Goal: Task Accomplishment & Management: Manage account settings

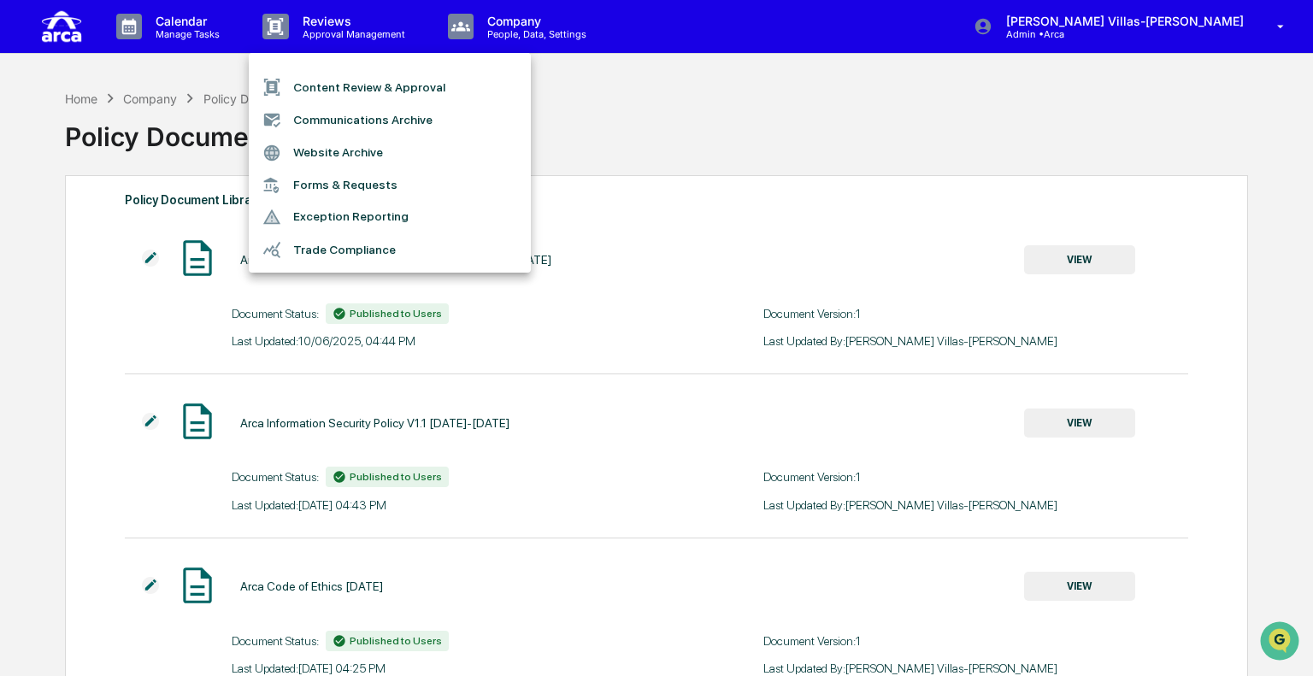
click at [889, 138] on div at bounding box center [656, 338] width 1313 height 676
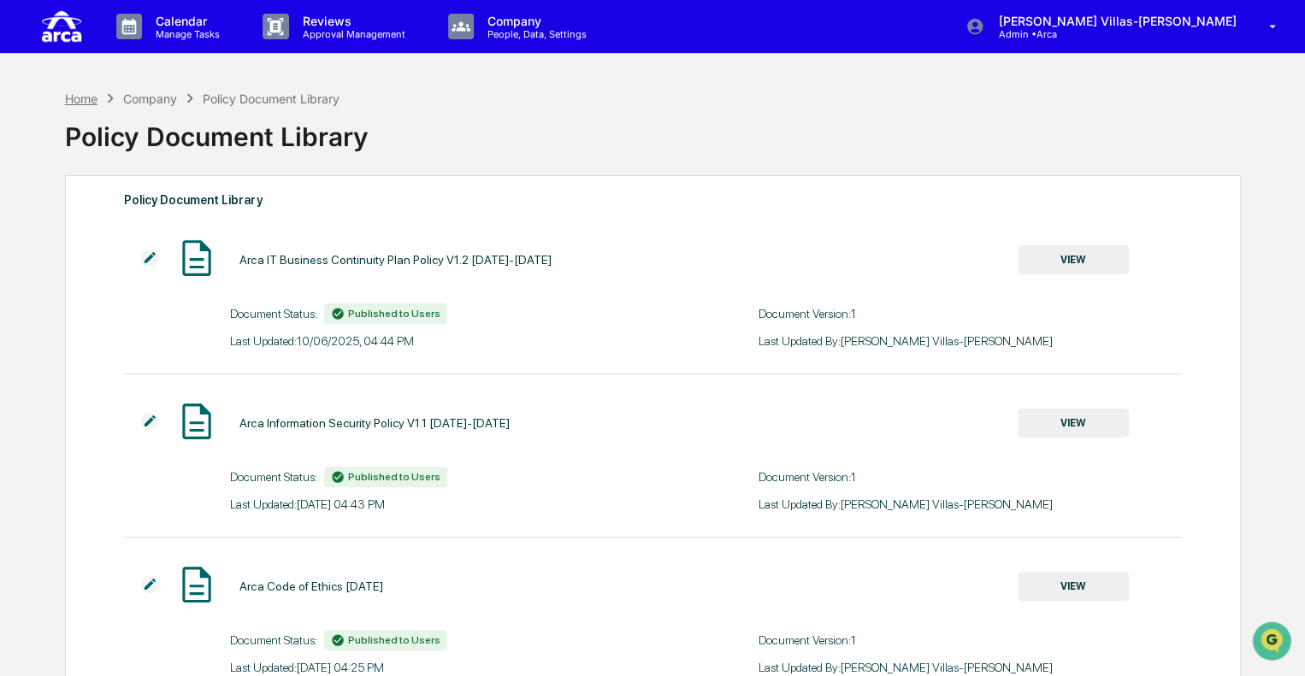
click at [93, 97] on div "Home" at bounding box center [81, 98] width 32 height 15
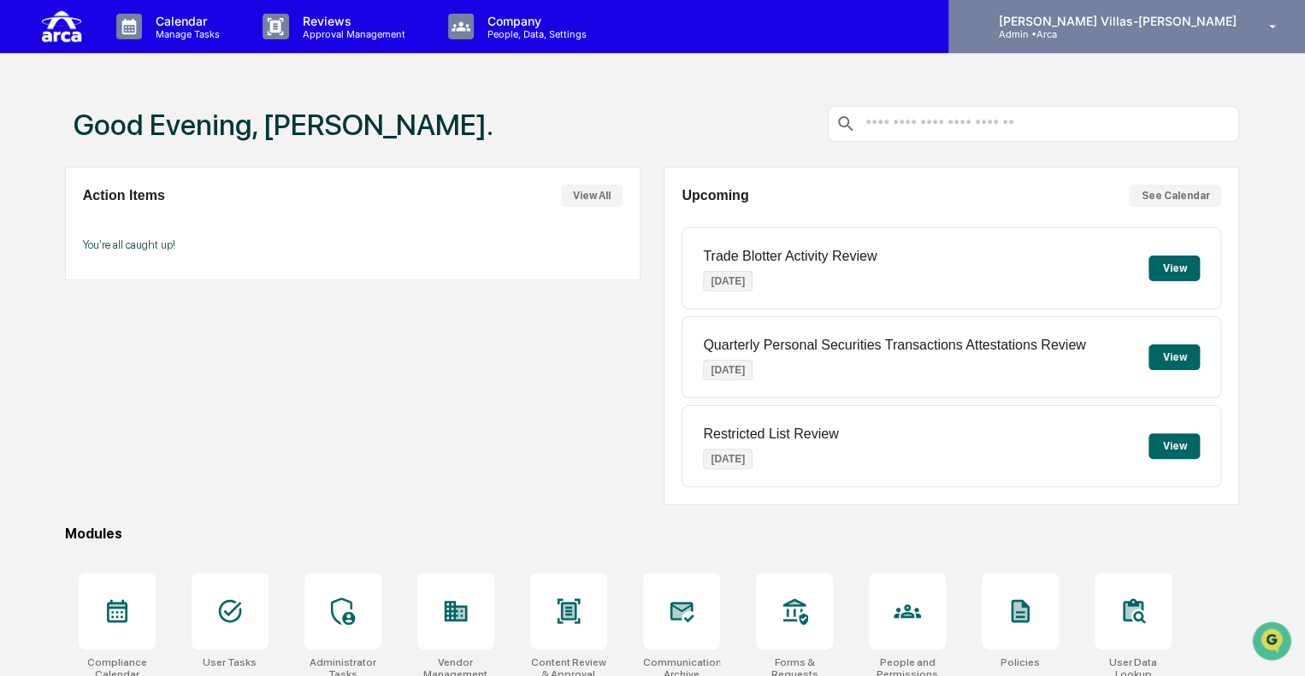
click at [1269, 25] on icon at bounding box center [1273, 27] width 30 height 16
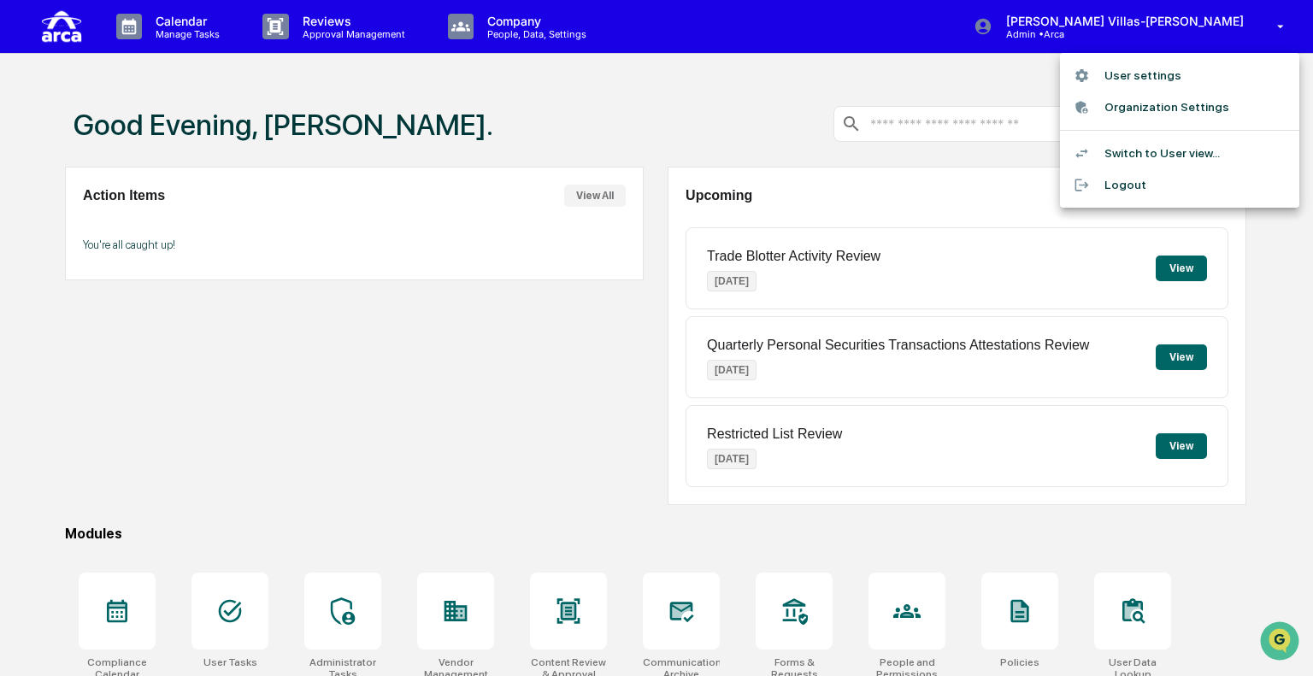
click at [1131, 182] on li "Logout" at bounding box center [1179, 185] width 239 height 32
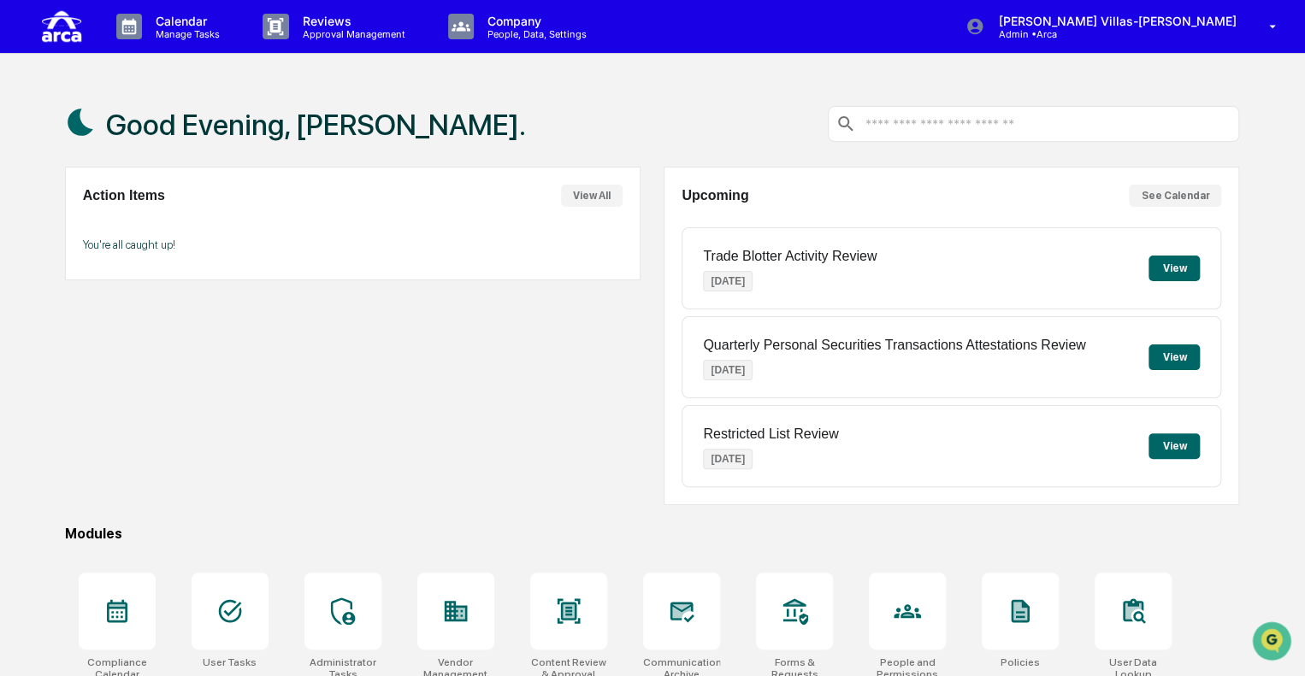
click at [1189, 197] on button "See Calendar" at bounding box center [1175, 196] width 92 height 22
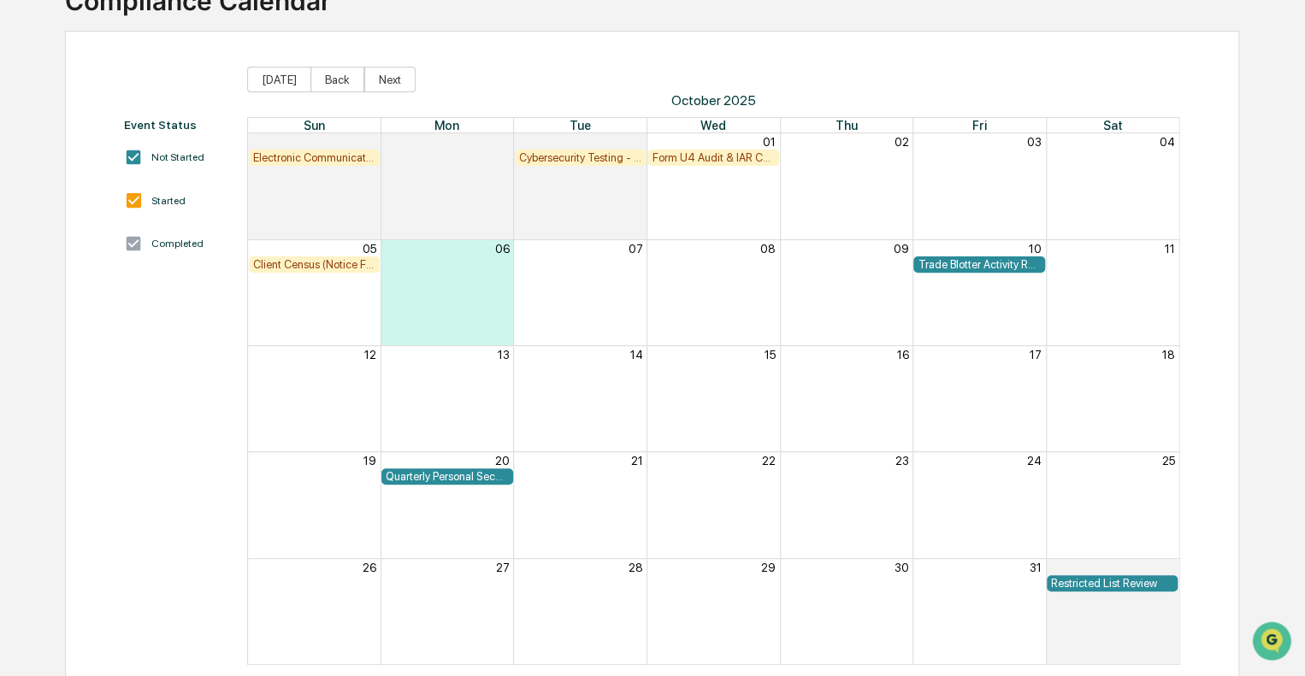
scroll to position [160, 0]
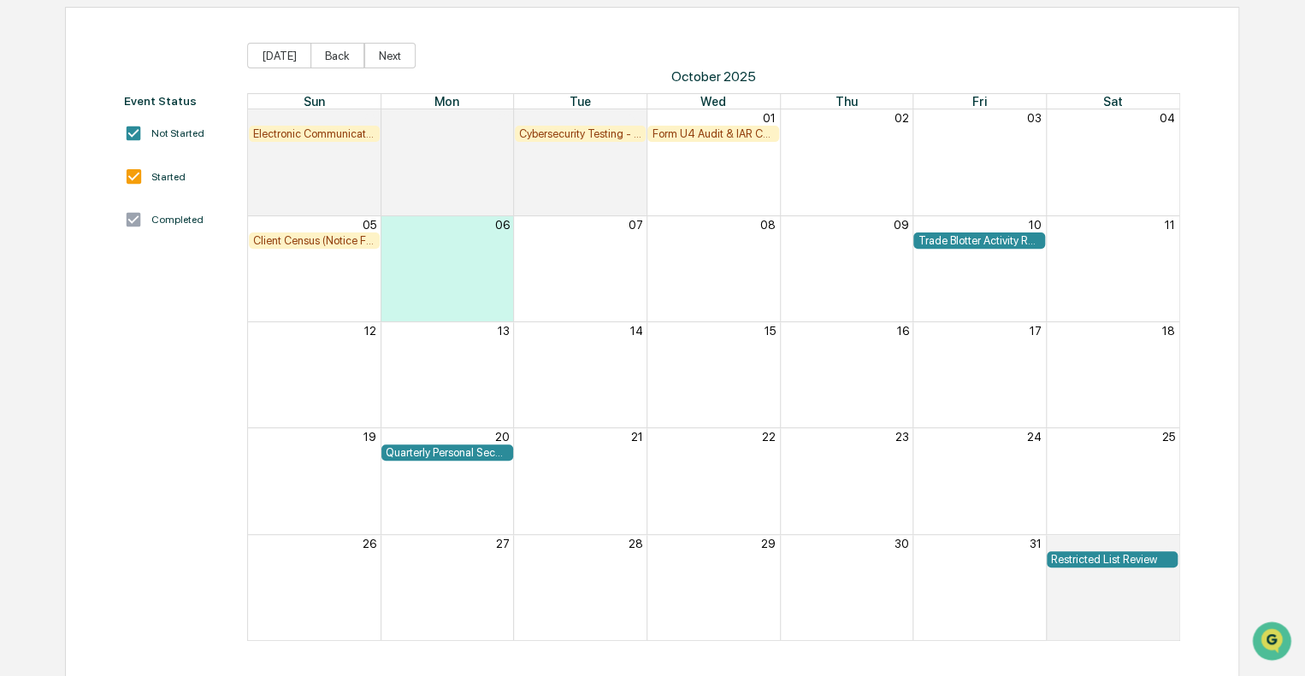
click at [451, 459] on div "Quarterly Personal Securities Transactions Attestations Review" at bounding box center [447, 453] width 132 height 16
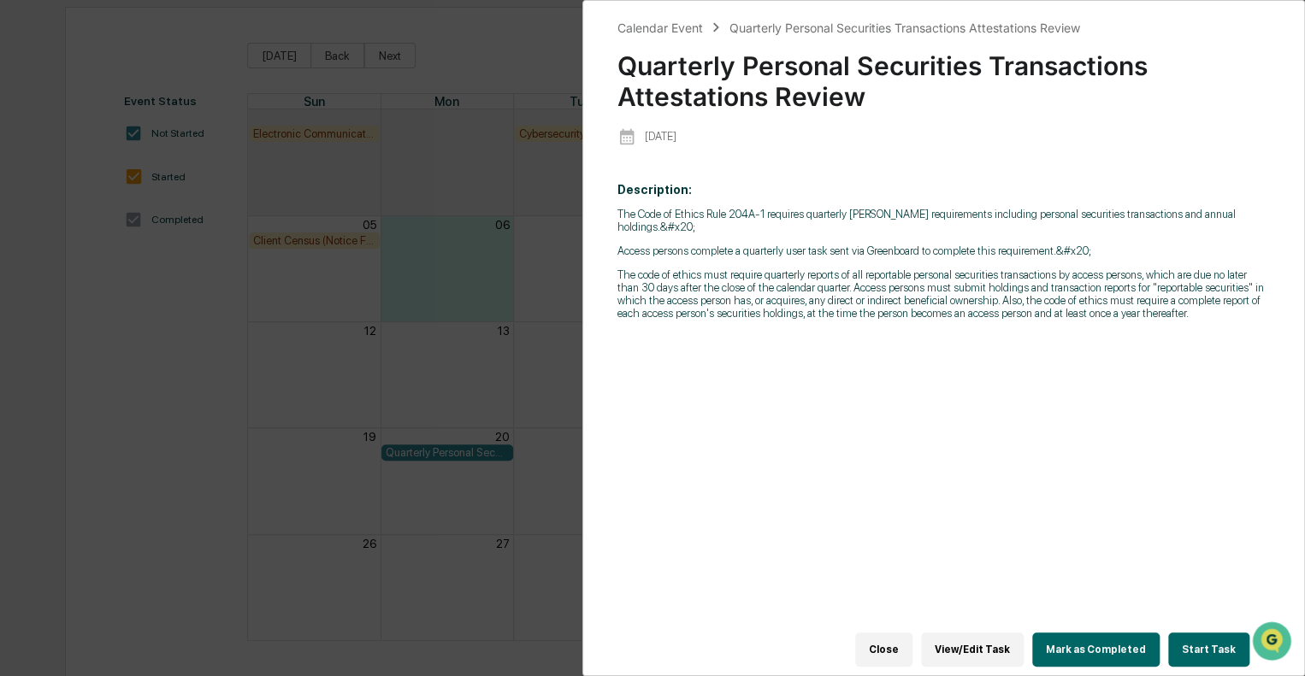
click at [239, 335] on div "Calendar Event Quarterly Personal Securities Transactions Attestations Review Q…" at bounding box center [652, 338] width 1305 height 676
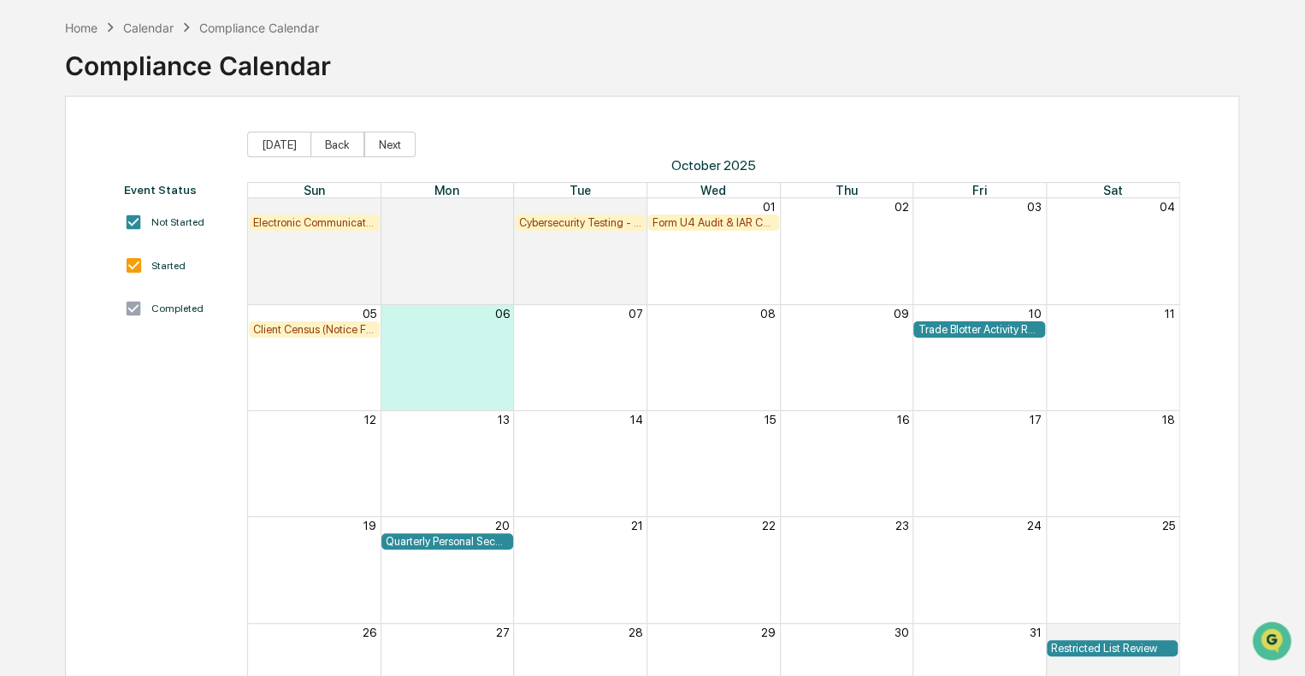
scroll to position [0, 0]
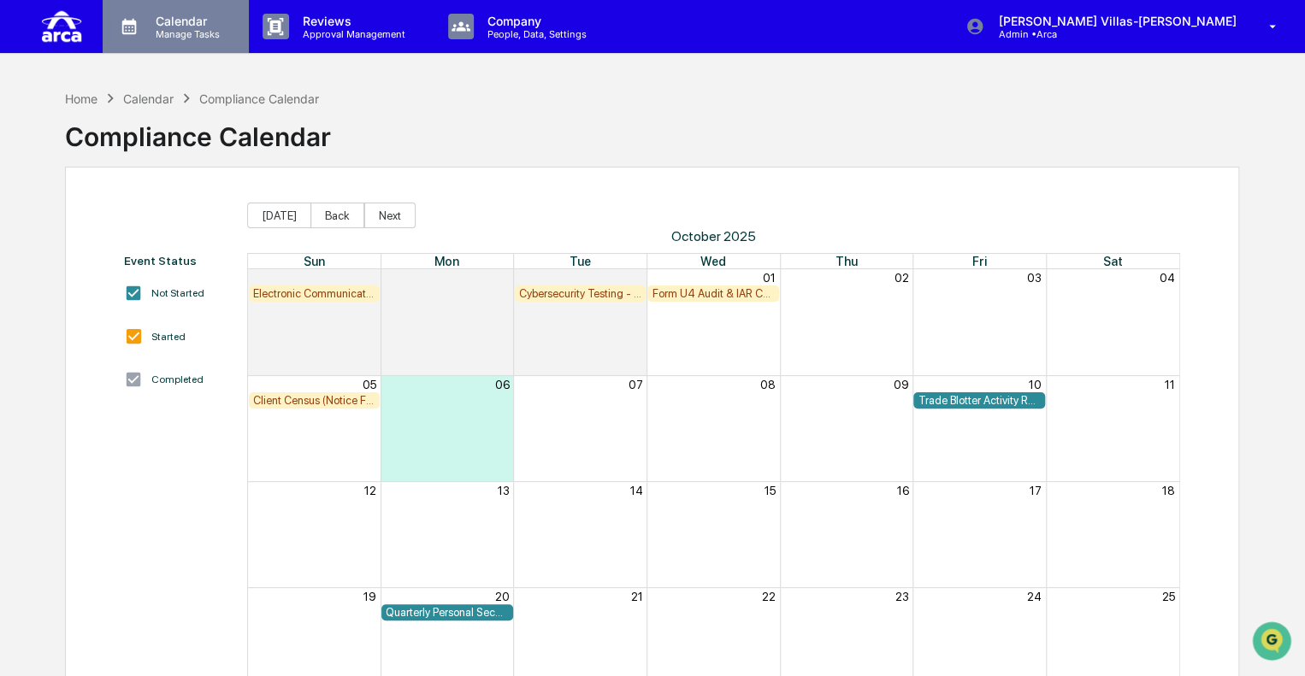
click at [178, 31] on p "Manage Tasks" at bounding box center [185, 34] width 86 height 12
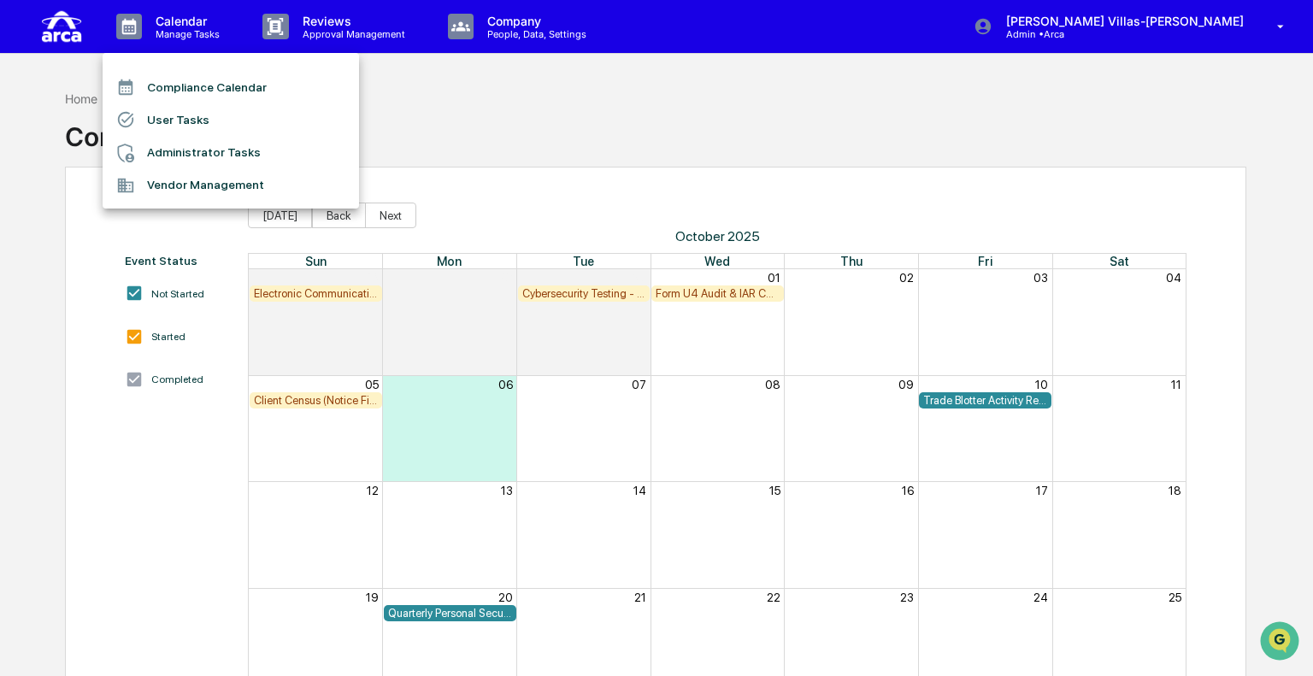
click at [186, 146] on li "Administrator Tasks" at bounding box center [231, 153] width 257 height 32
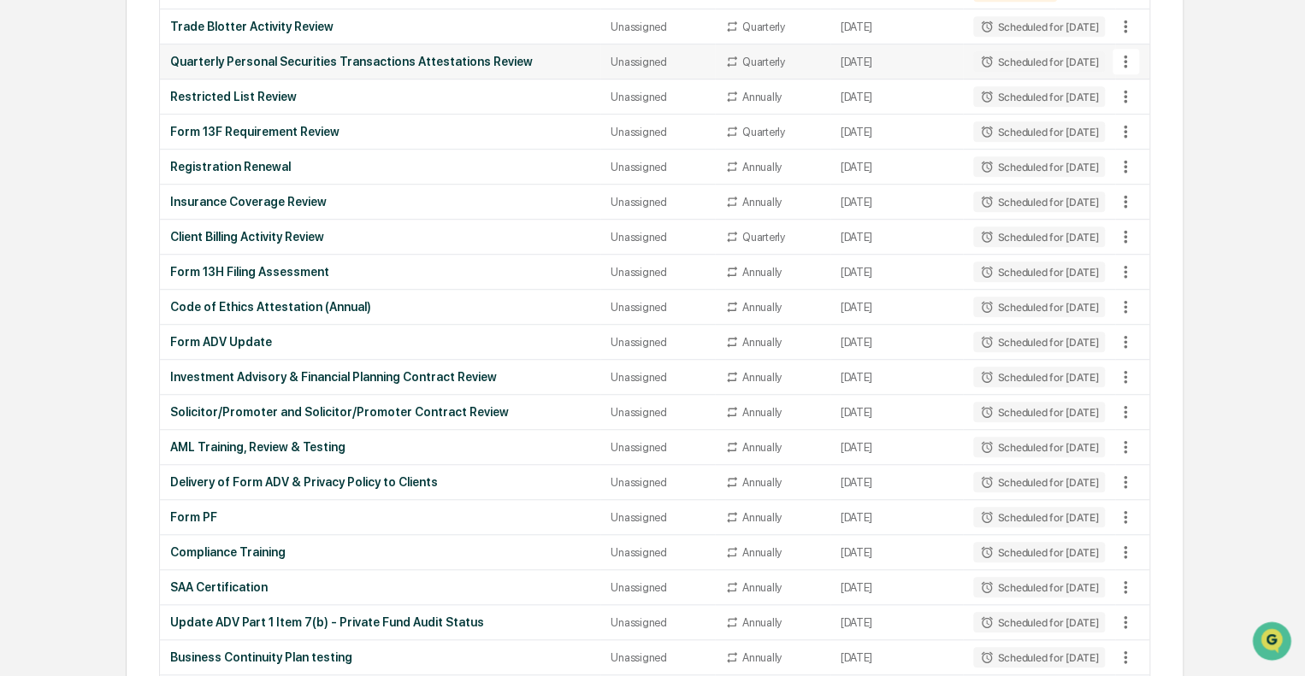
scroll to position [692, 0]
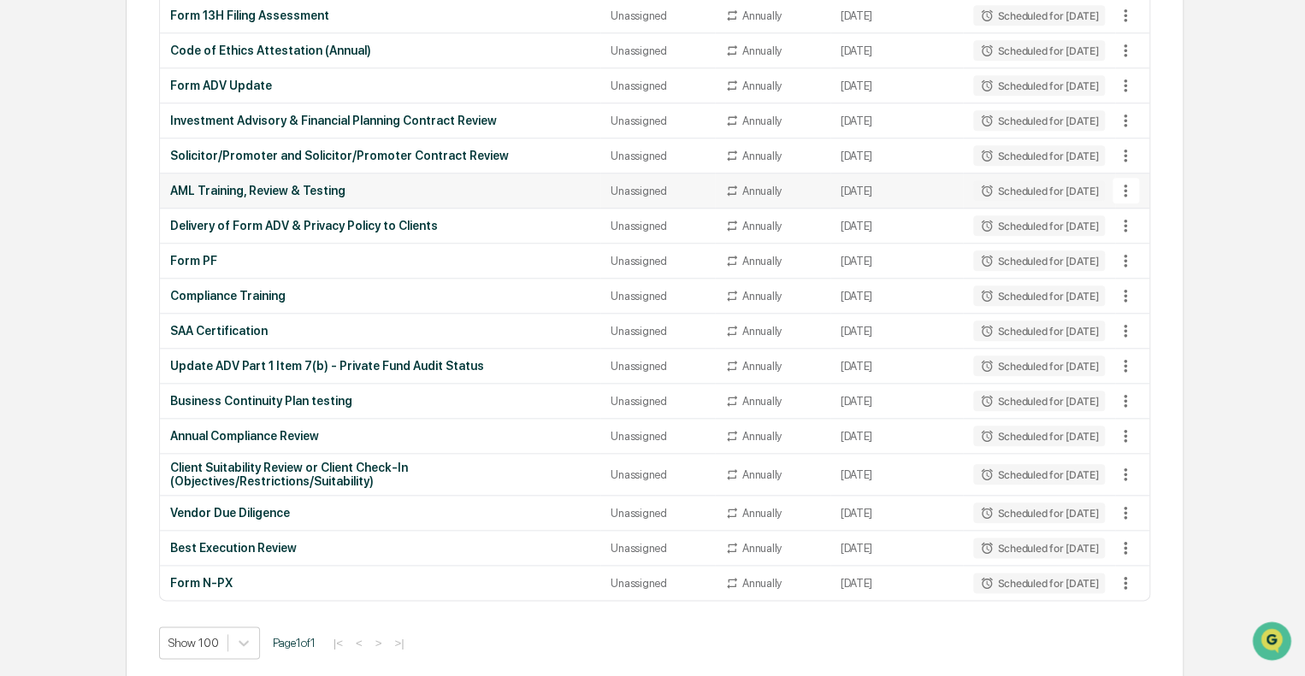
click at [1129, 194] on icon at bounding box center [1125, 190] width 19 height 19
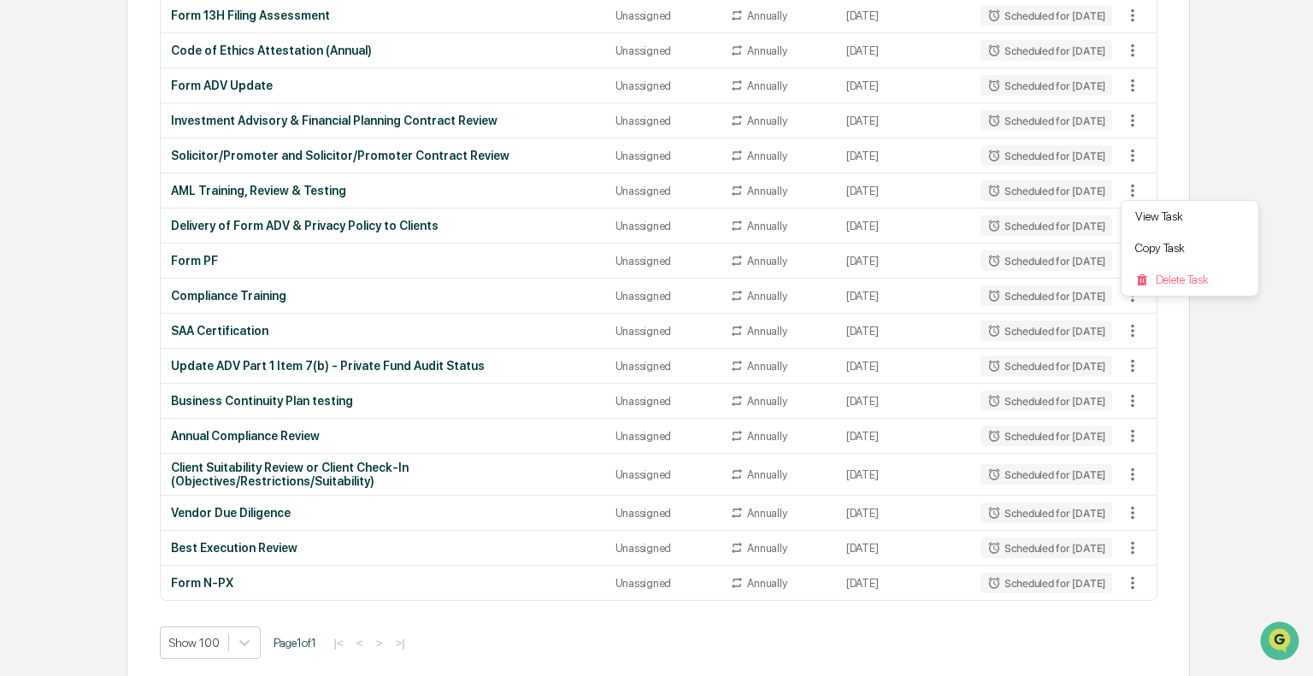
click at [38, 311] on div at bounding box center [656, 338] width 1313 height 676
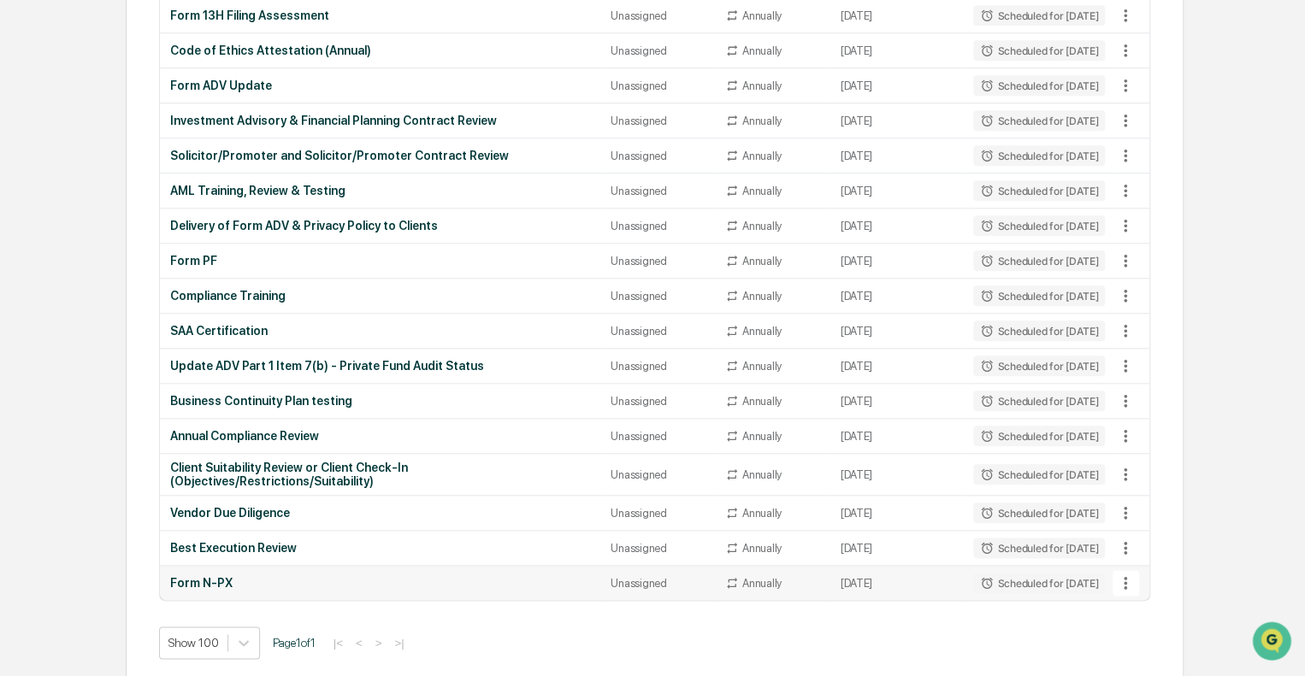
click at [191, 576] on div "Form N-PX" at bounding box center [380, 583] width 421 height 14
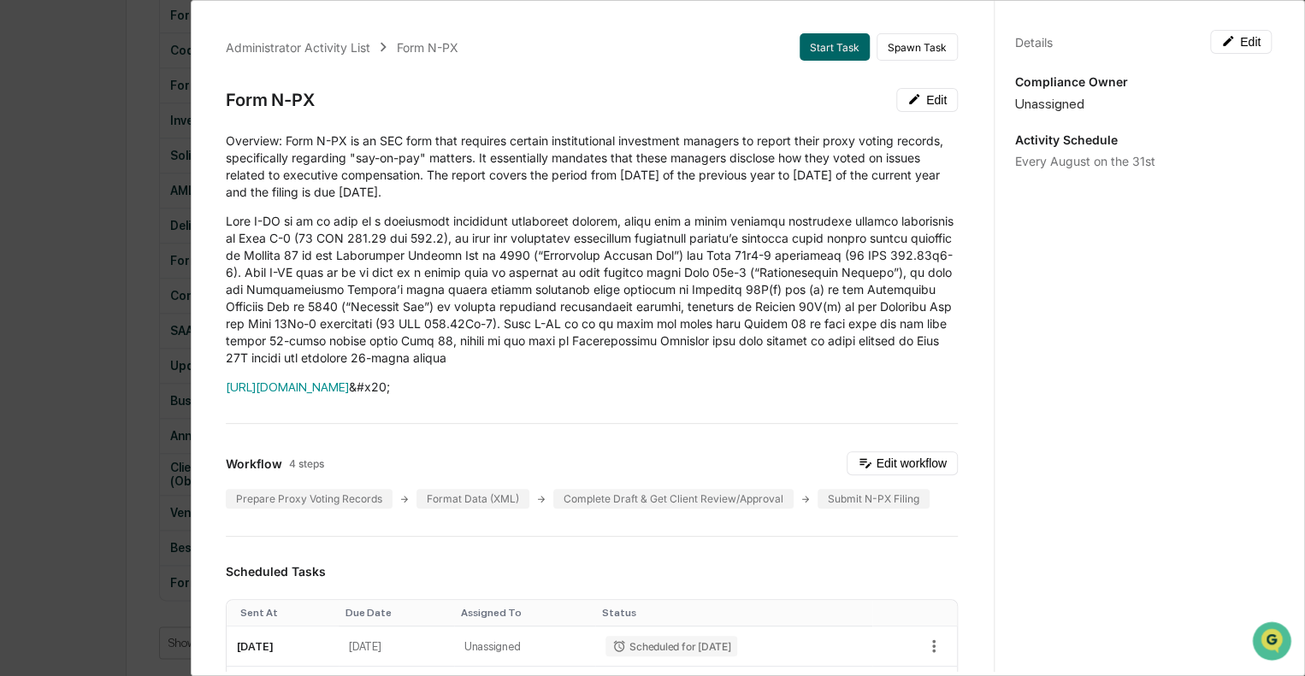
click at [82, 268] on div "Administrator Activity List Form N-PX Start Task Spawn Task Form N-PX Edit Over…" at bounding box center [652, 338] width 1305 height 676
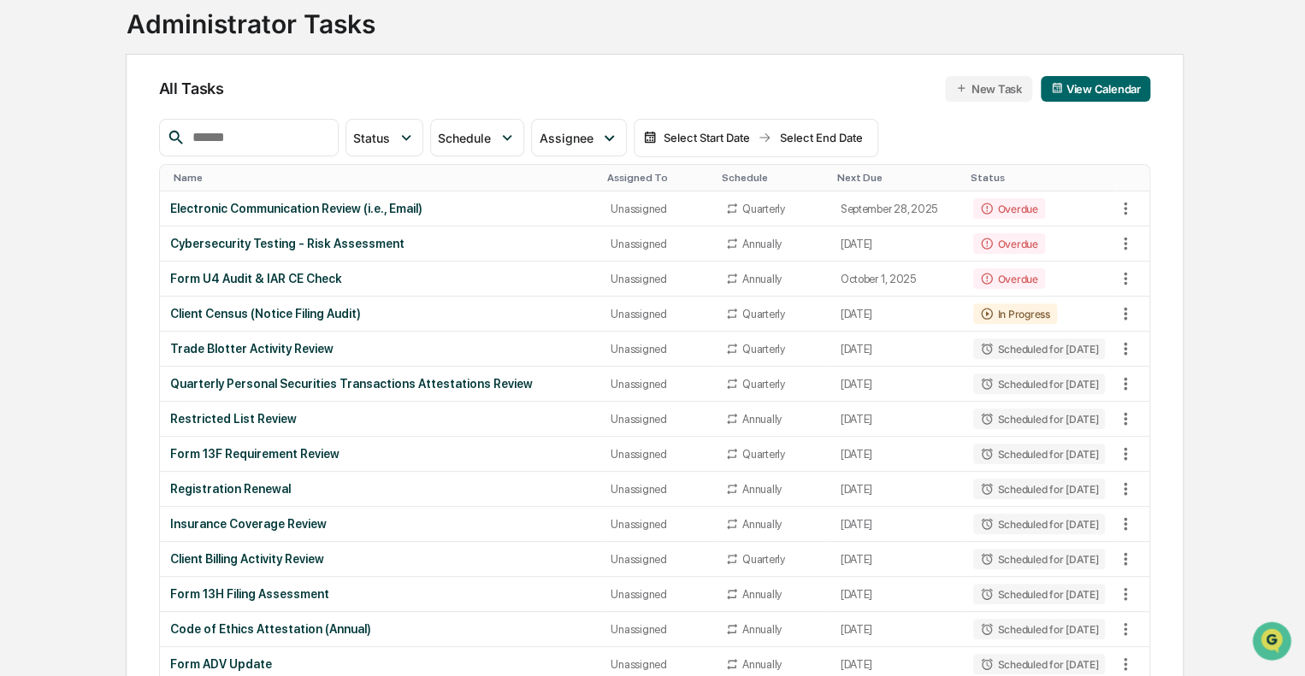
scroll to position [0, 0]
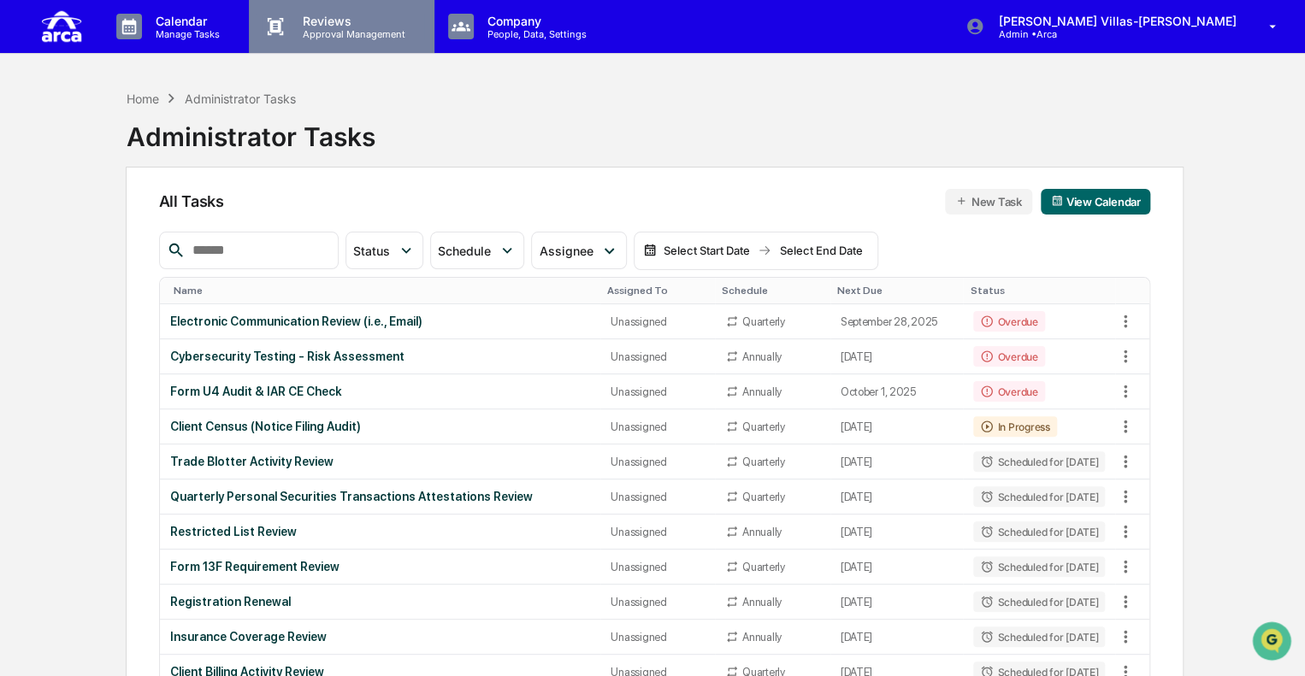
click at [373, 23] on p "Reviews" at bounding box center [351, 21] width 125 height 15
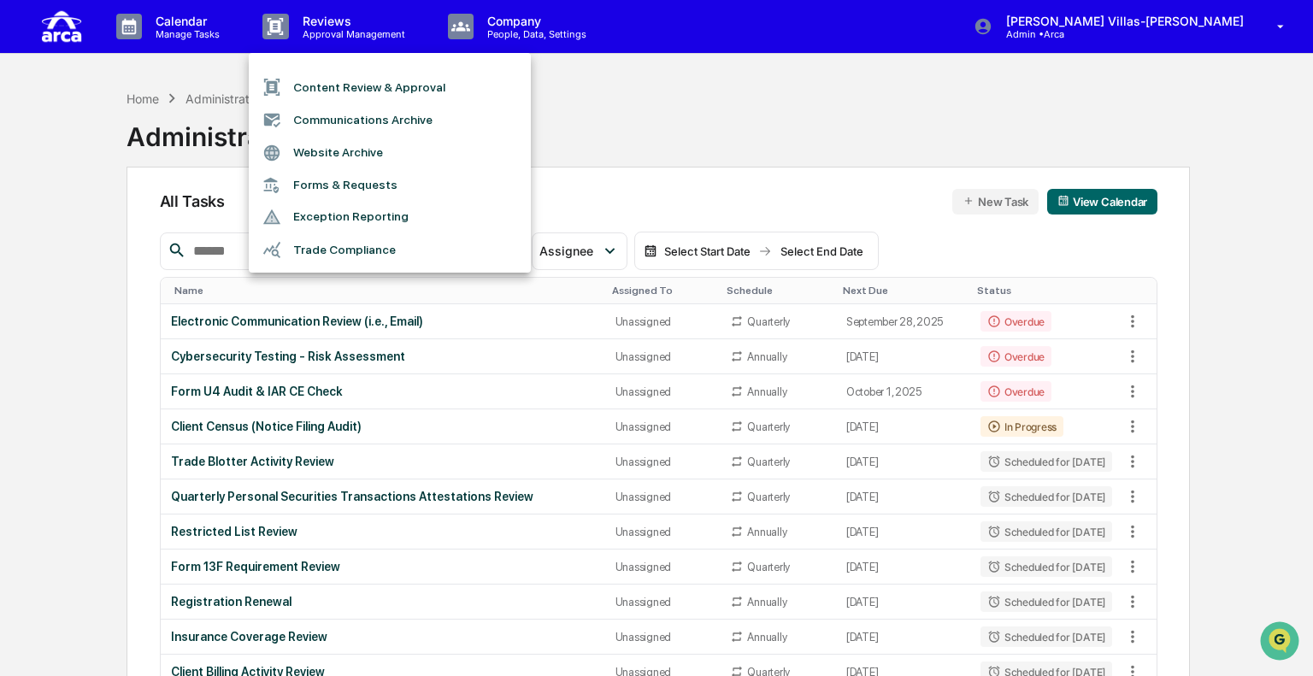
click at [312, 177] on li "Forms & Requests" at bounding box center [390, 185] width 282 height 32
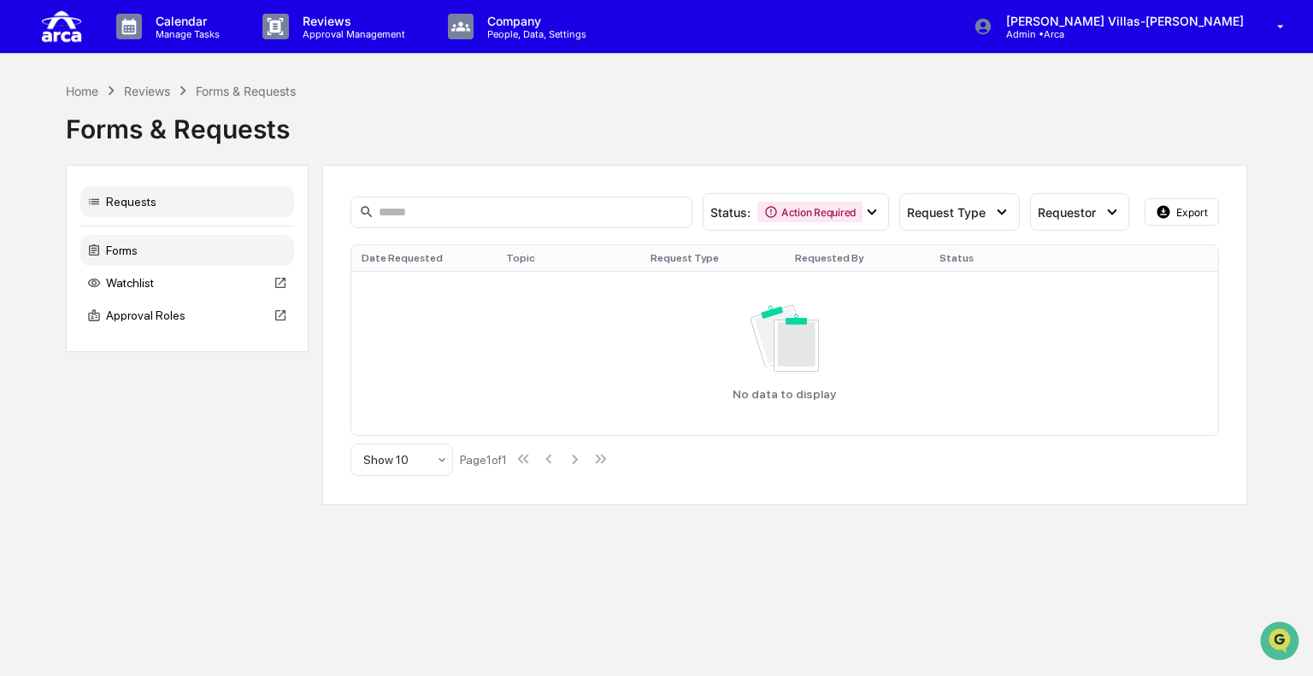
click at [150, 252] on div "Forms" at bounding box center [187, 250] width 214 height 31
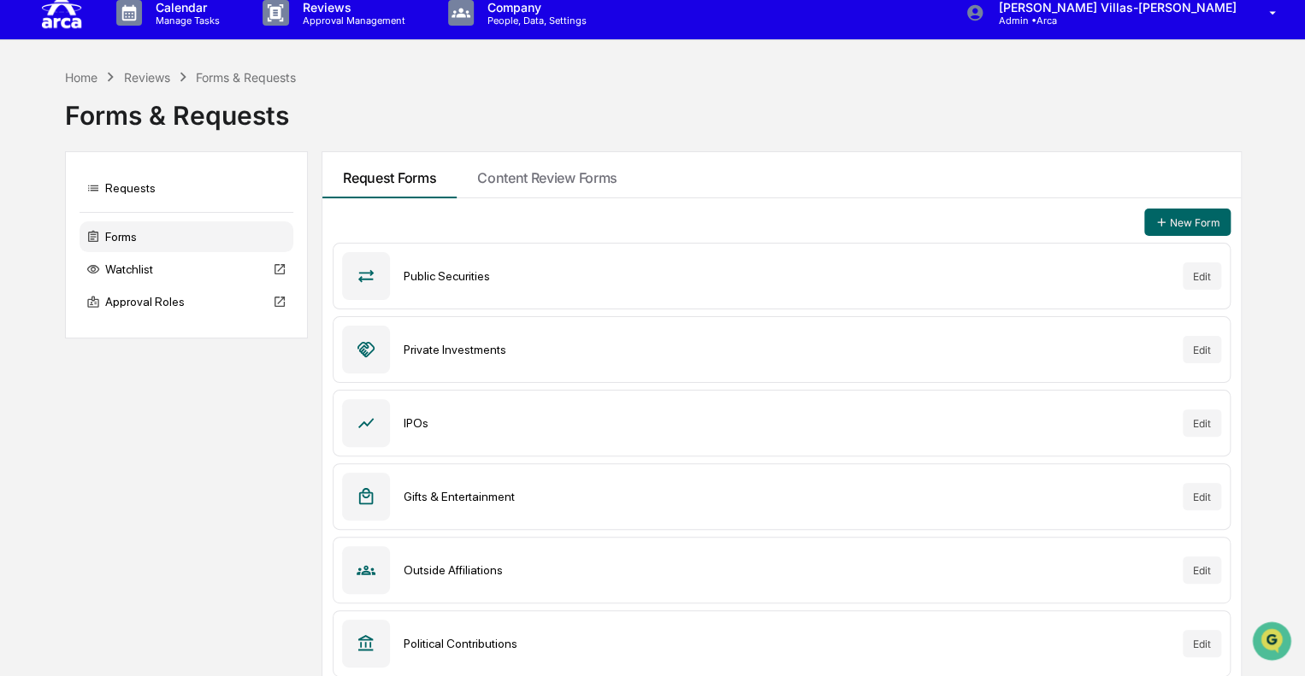
scroll to position [21, 0]
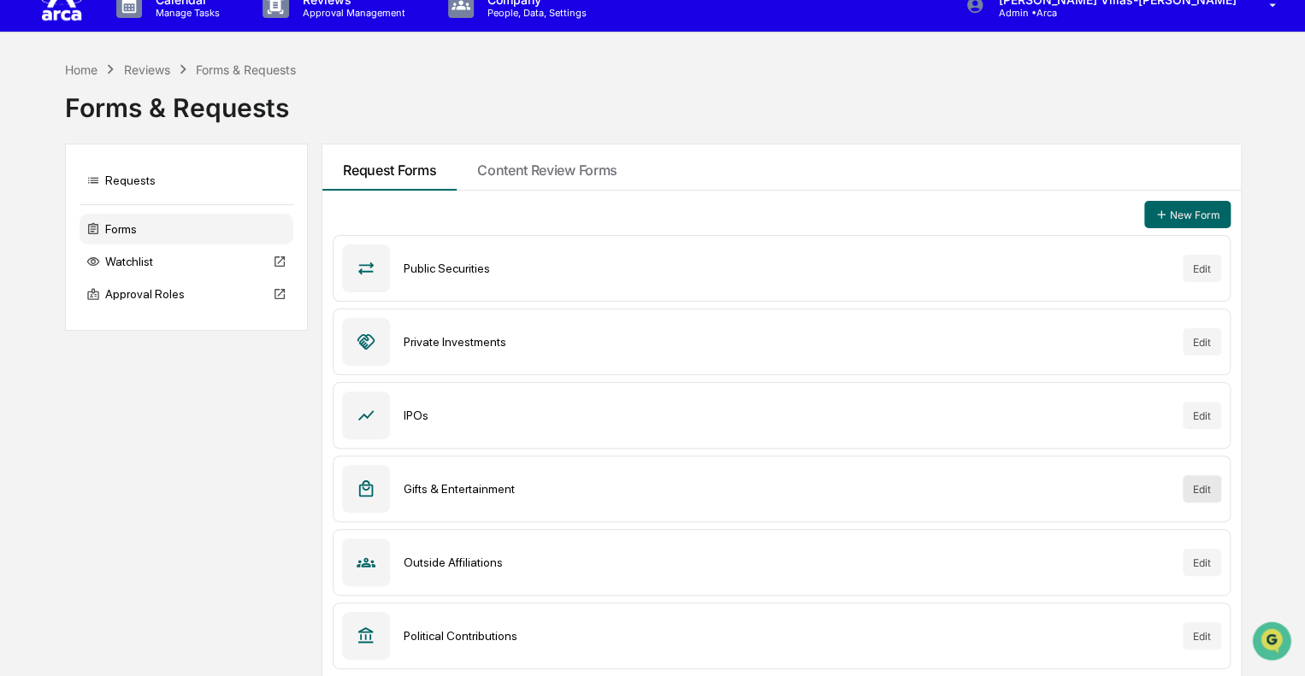
click at [1200, 483] on button "Edit" at bounding box center [1202, 488] width 38 height 27
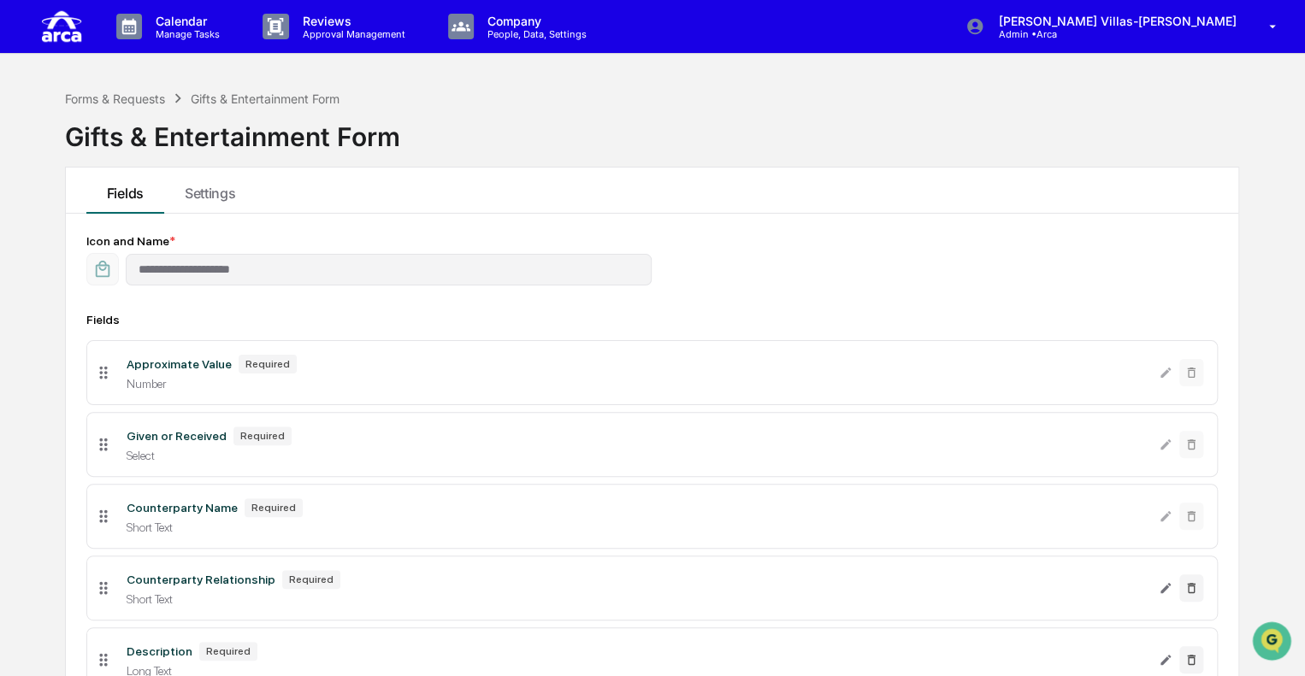
click at [101, 375] on icon at bounding box center [103, 372] width 19 height 19
click at [215, 362] on div "Approximate Value" at bounding box center [179, 364] width 105 height 14
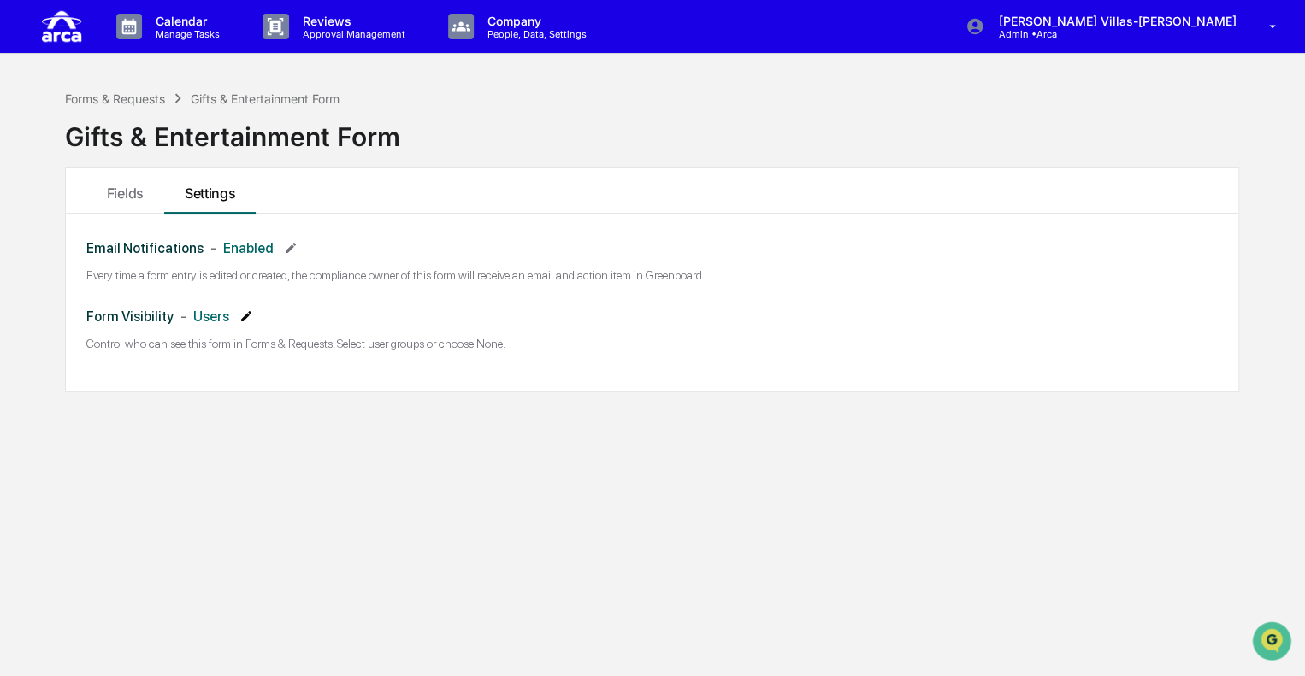
click at [243, 314] on icon at bounding box center [246, 317] width 14 height 14
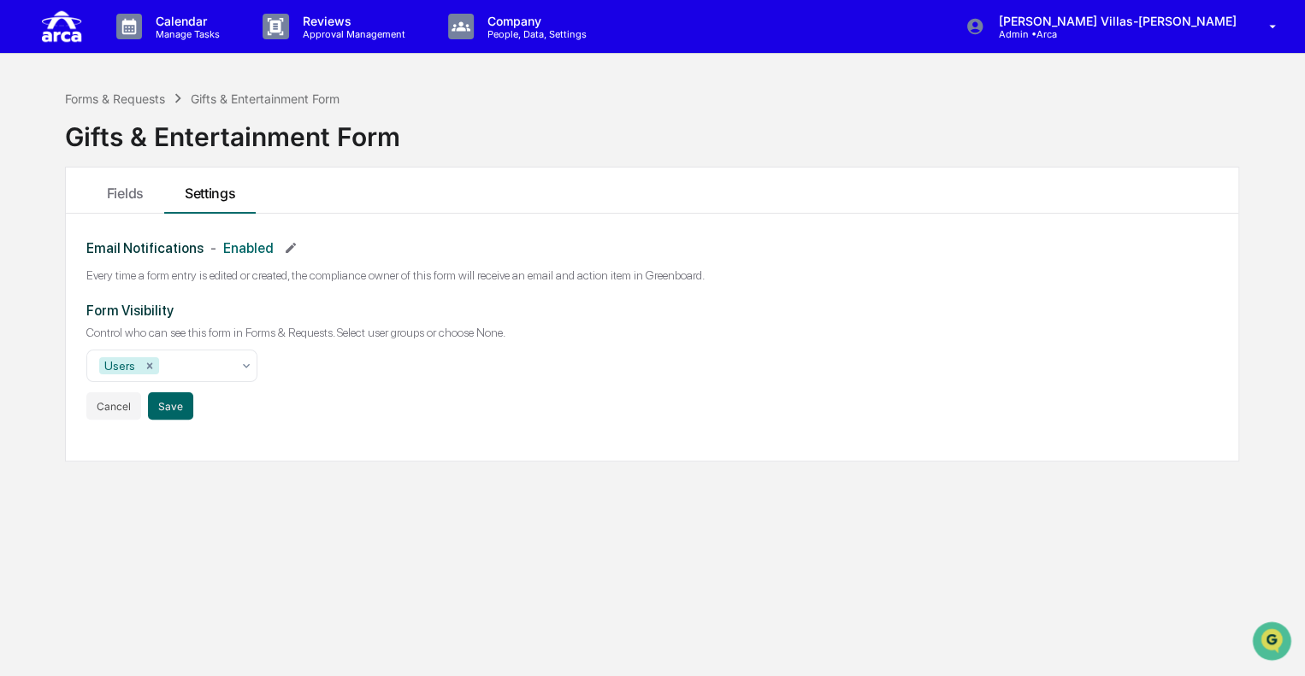
click at [369, 260] on div "Email Notifications - Enabled Every time a form entry is edited or created, the…" at bounding box center [651, 258] width 1131 height 48
click at [97, 406] on button "Cancel" at bounding box center [113, 405] width 55 height 27
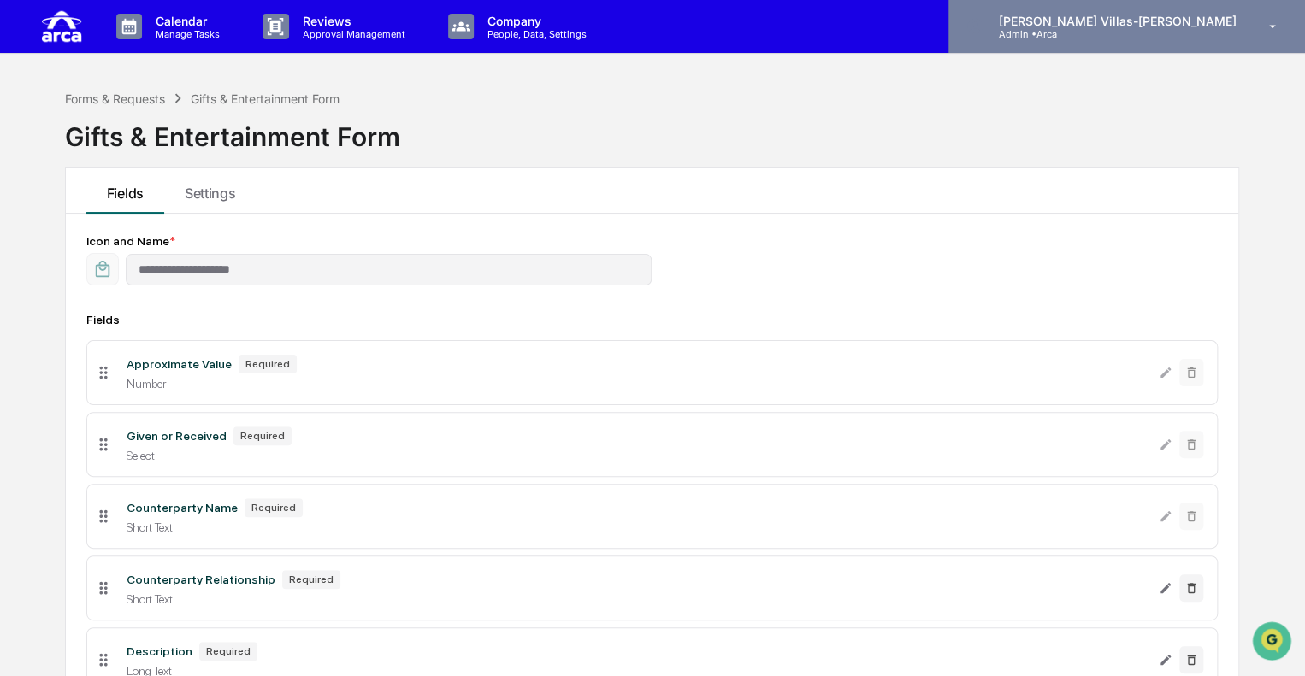
click at [1231, 27] on p "[PERSON_NAME] Villas-[PERSON_NAME]" at bounding box center [1114, 21] width 260 height 15
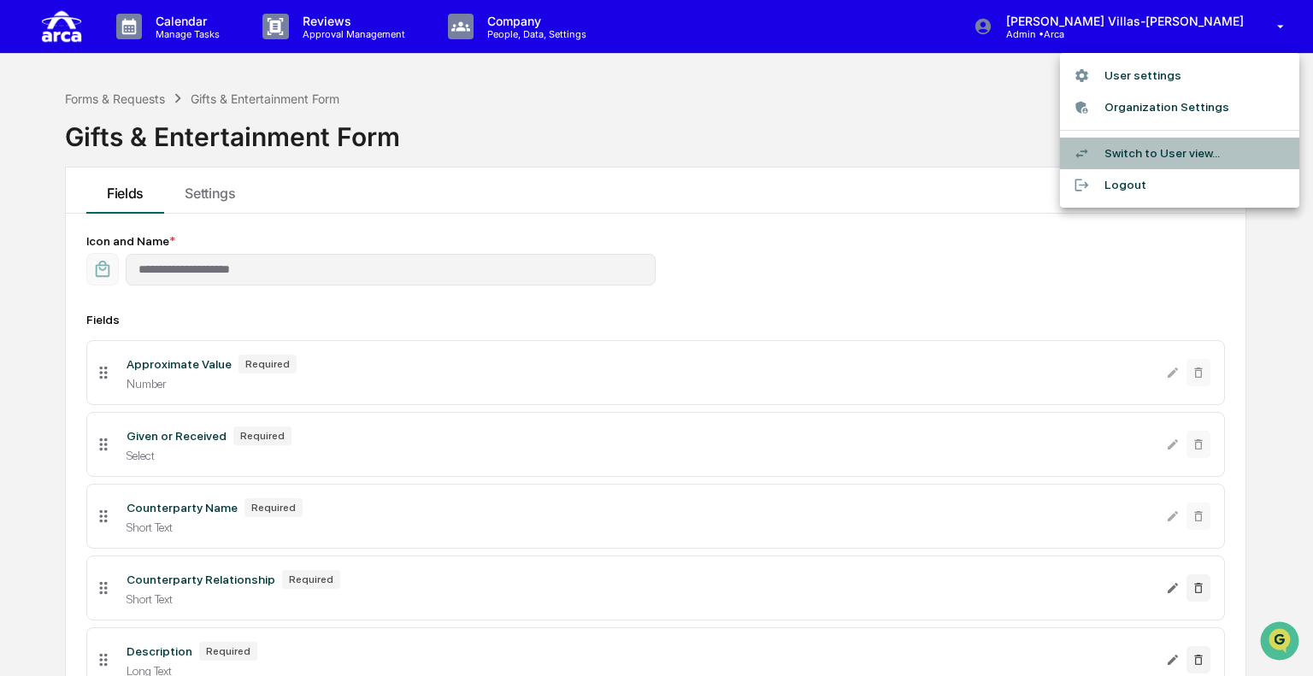
click at [1170, 150] on li "Switch to User view..." at bounding box center [1179, 154] width 239 height 32
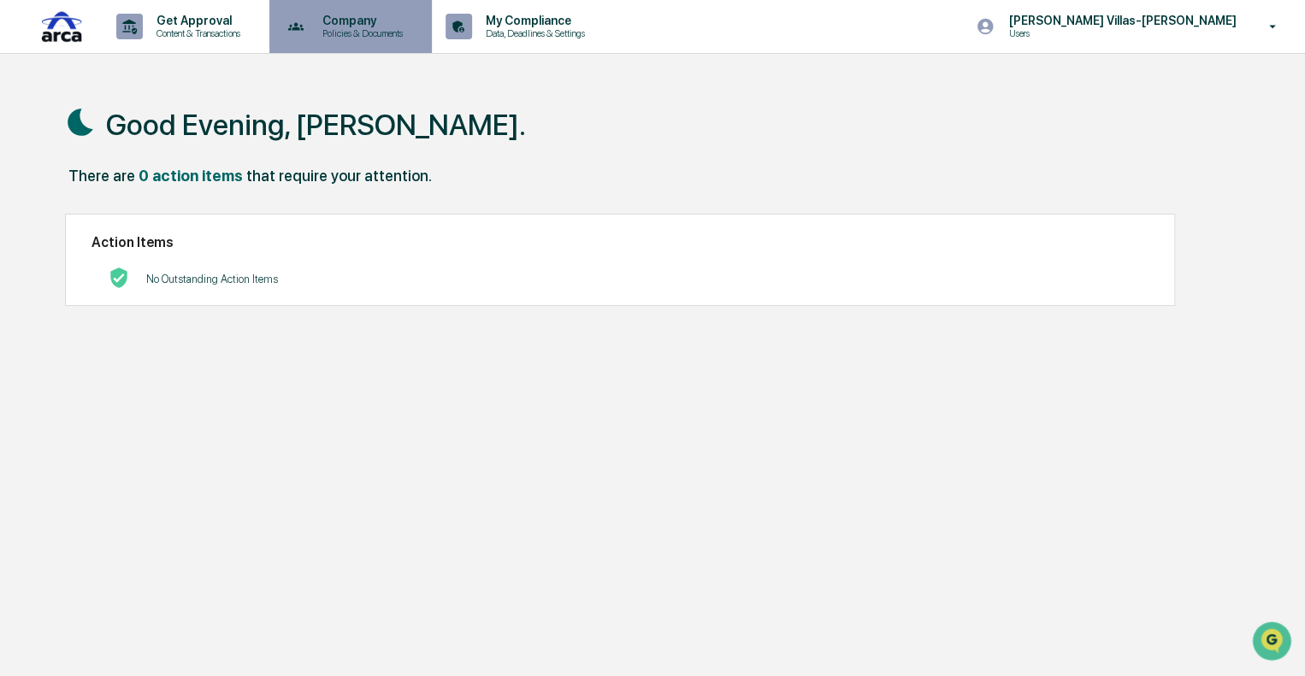
click at [372, 22] on p "Company" at bounding box center [360, 21] width 103 height 14
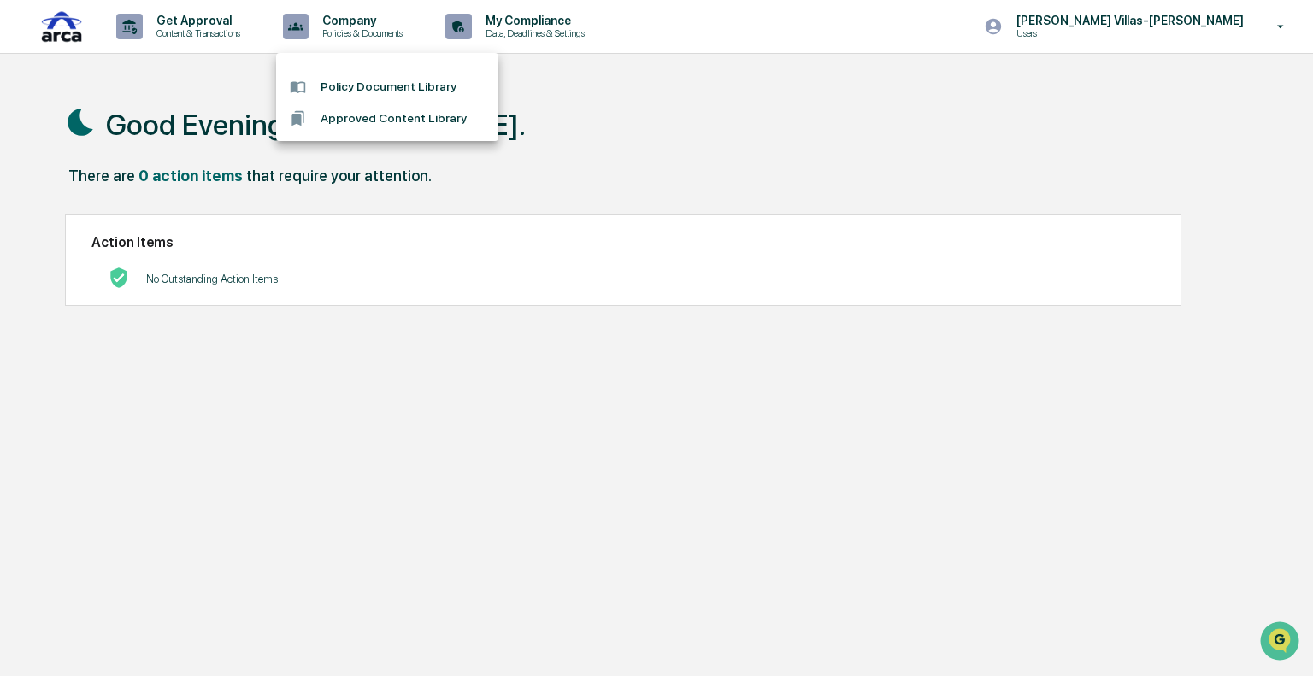
click at [207, 30] on div at bounding box center [656, 338] width 1313 height 676
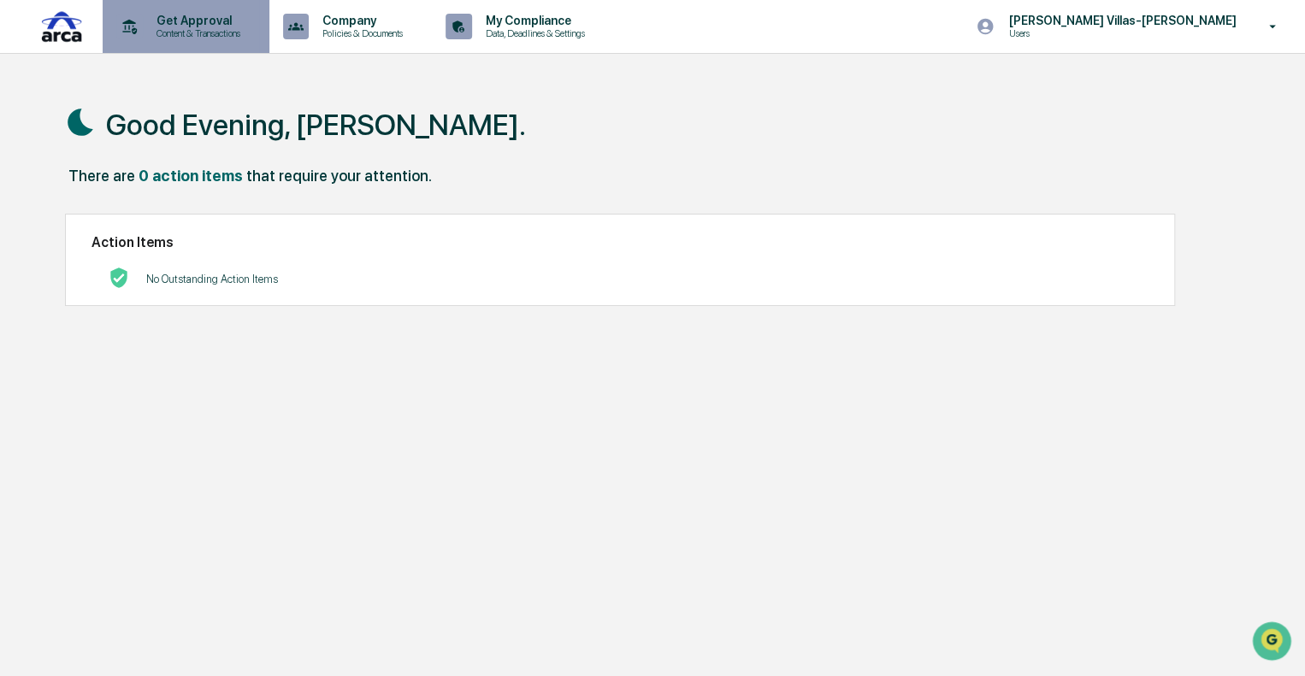
click at [195, 23] on p "Get Approval" at bounding box center [196, 21] width 106 height 14
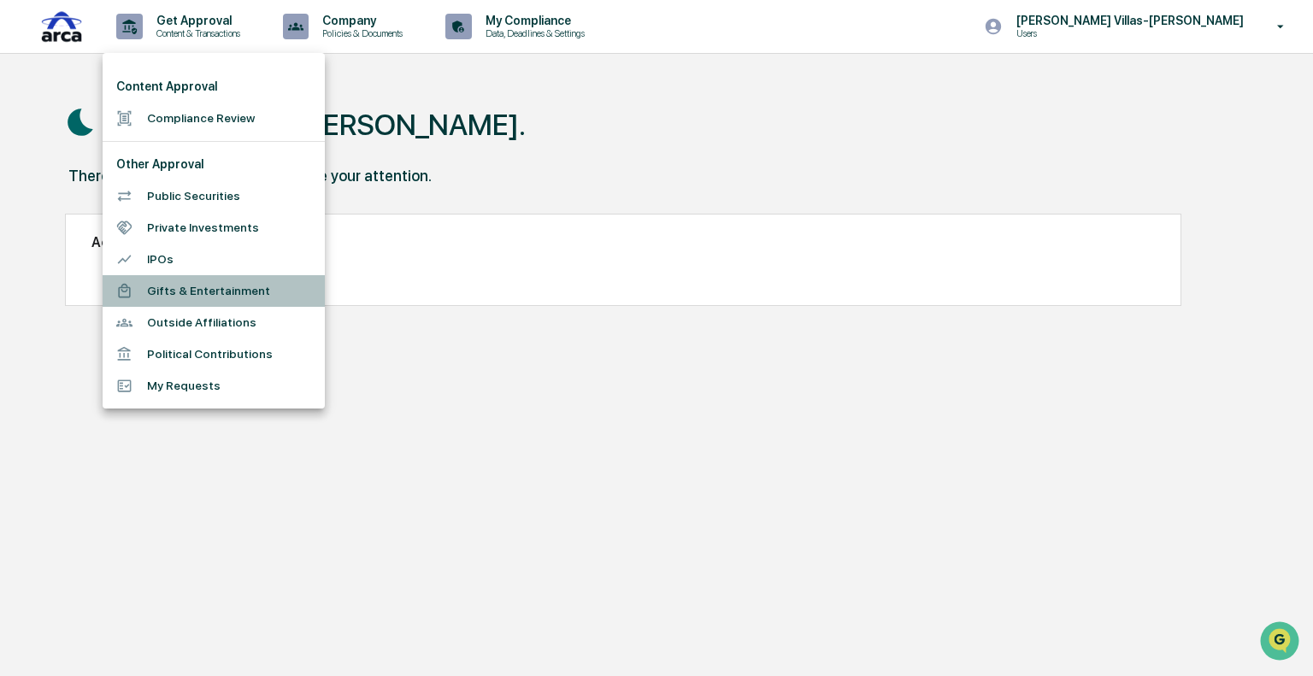
click at [178, 285] on li "Gifts & Entertainment" at bounding box center [214, 291] width 222 height 32
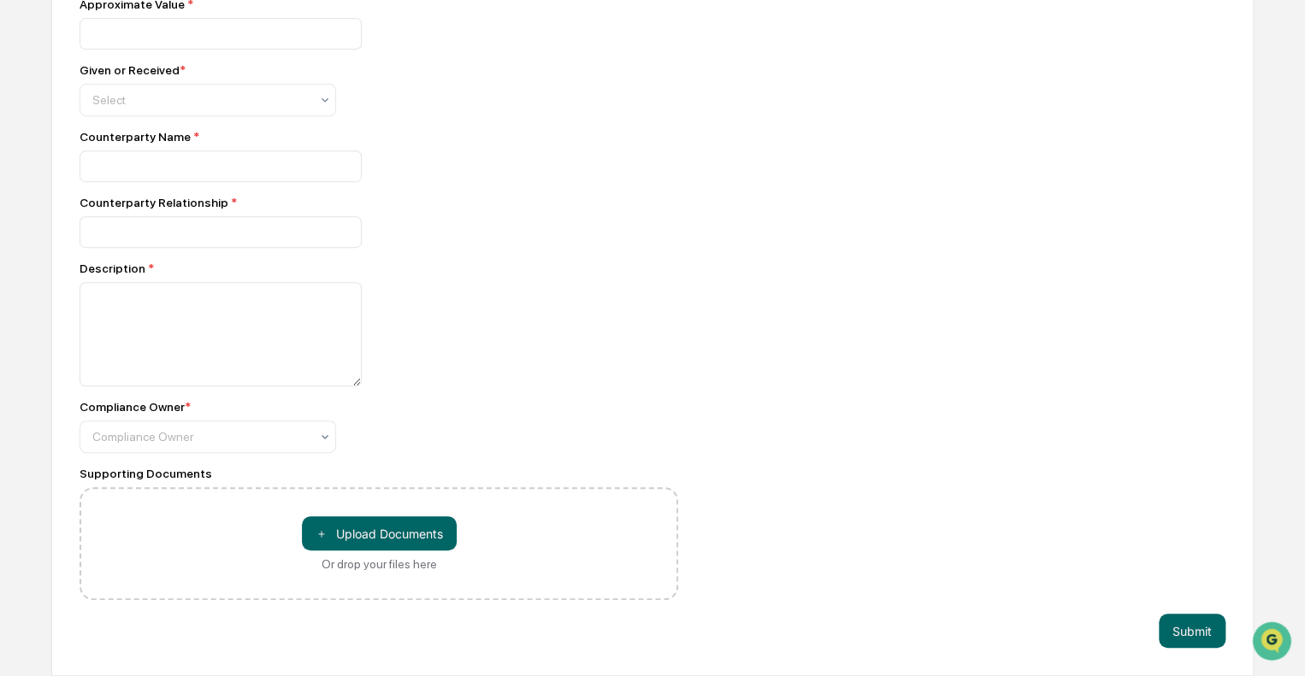
scroll to position [58, 0]
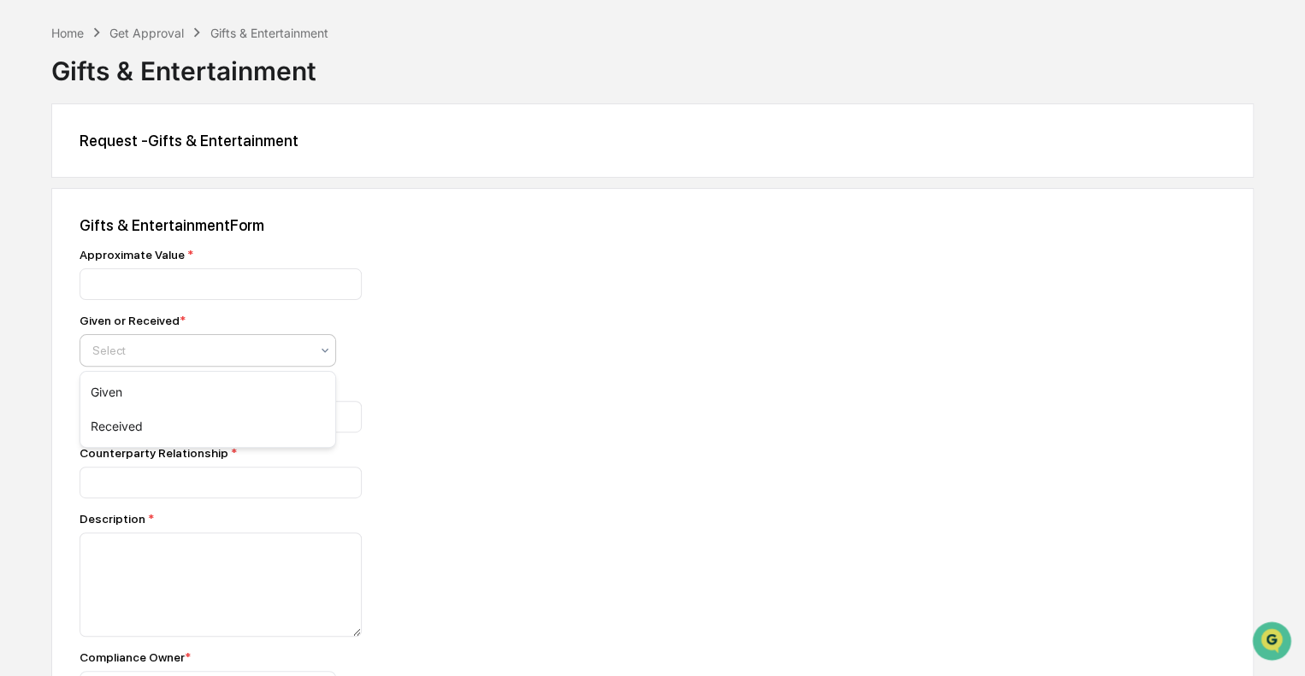
click at [221, 347] on div at bounding box center [200, 350] width 217 height 17
click at [590, 330] on div "Given or Received * Select" at bounding box center [379, 340] width 599 height 53
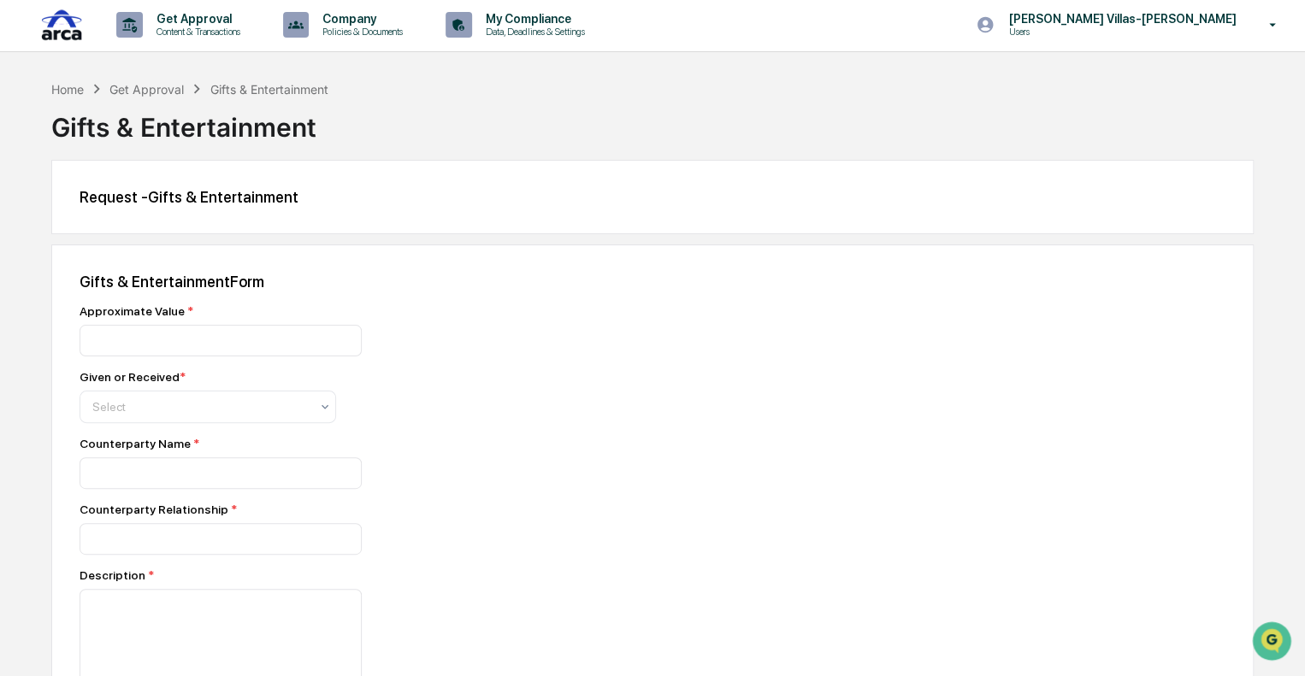
scroll to position [0, 0]
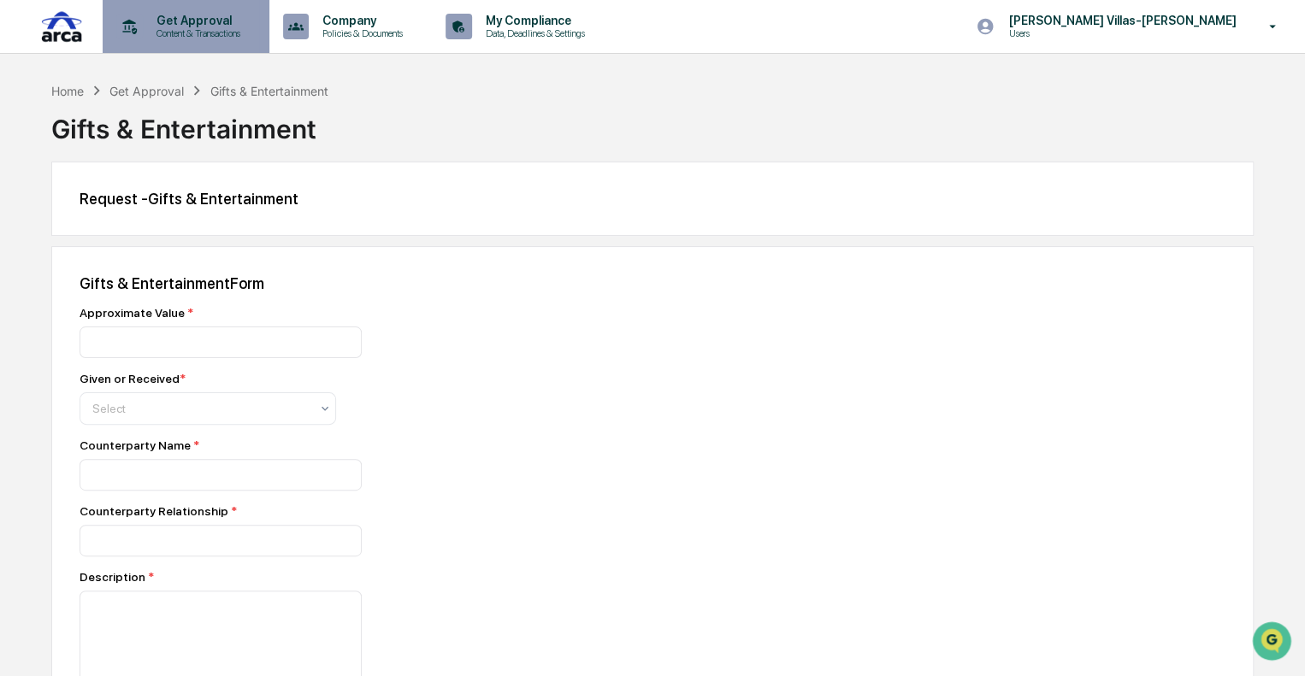
click at [153, 23] on p "Get Approval" at bounding box center [196, 21] width 106 height 14
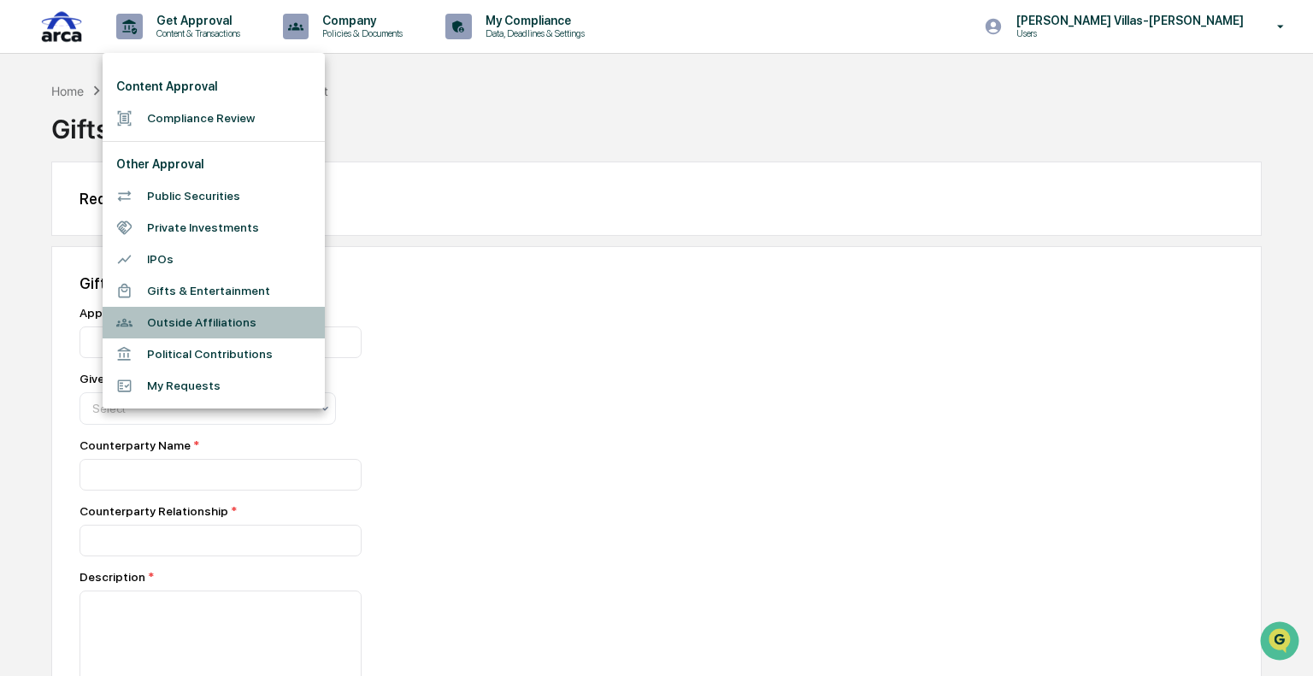
click at [150, 329] on li "Outside Affiliations" at bounding box center [214, 323] width 222 height 32
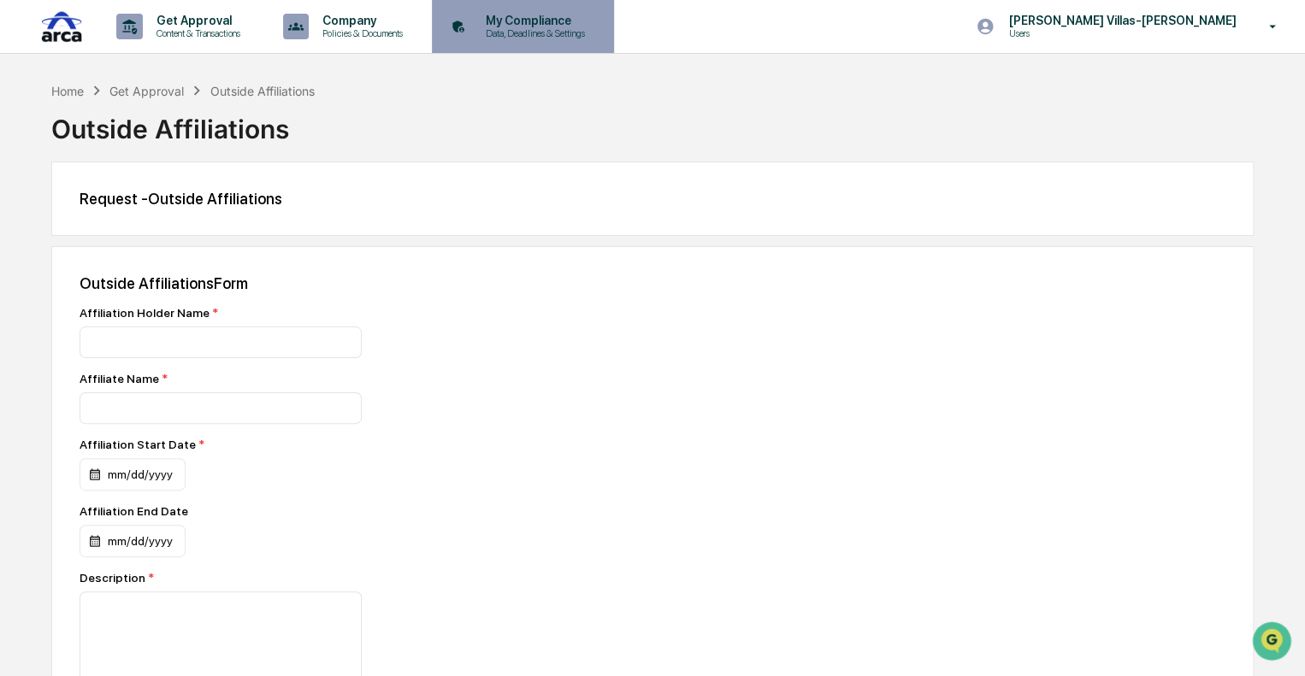
click at [472, 32] on icon at bounding box center [458, 27] width 27 height 27
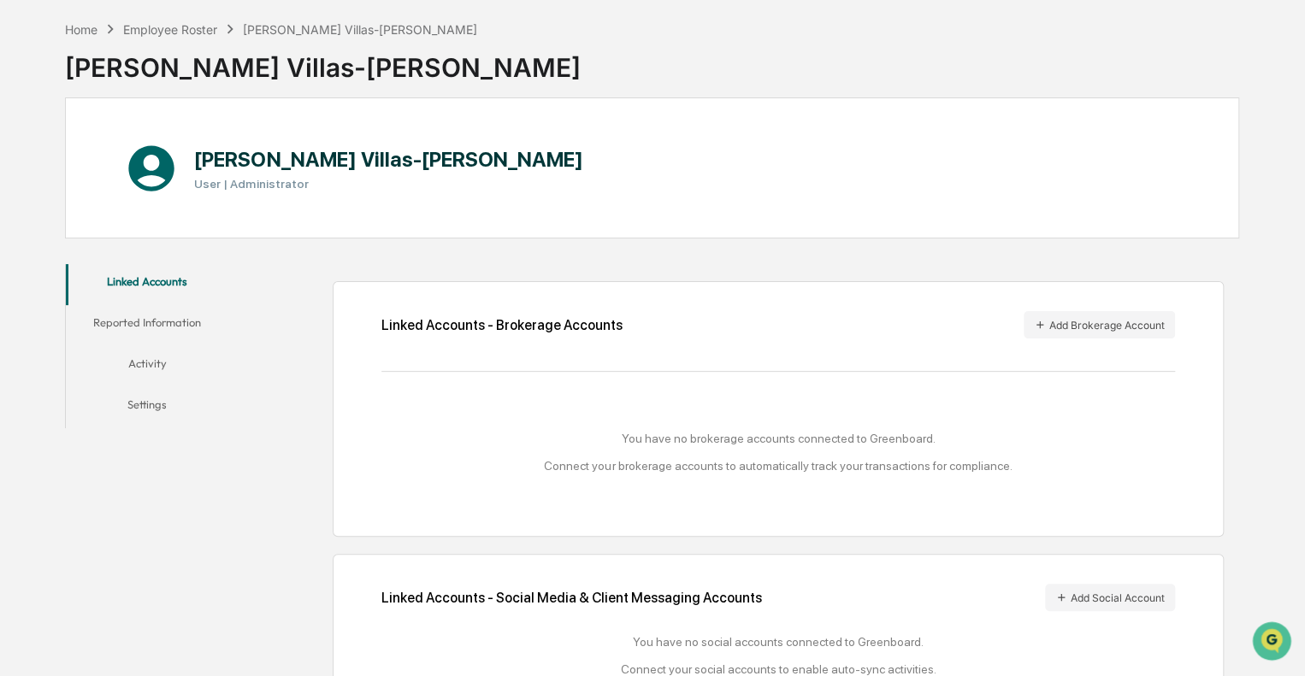
scroll to position [42, 0]
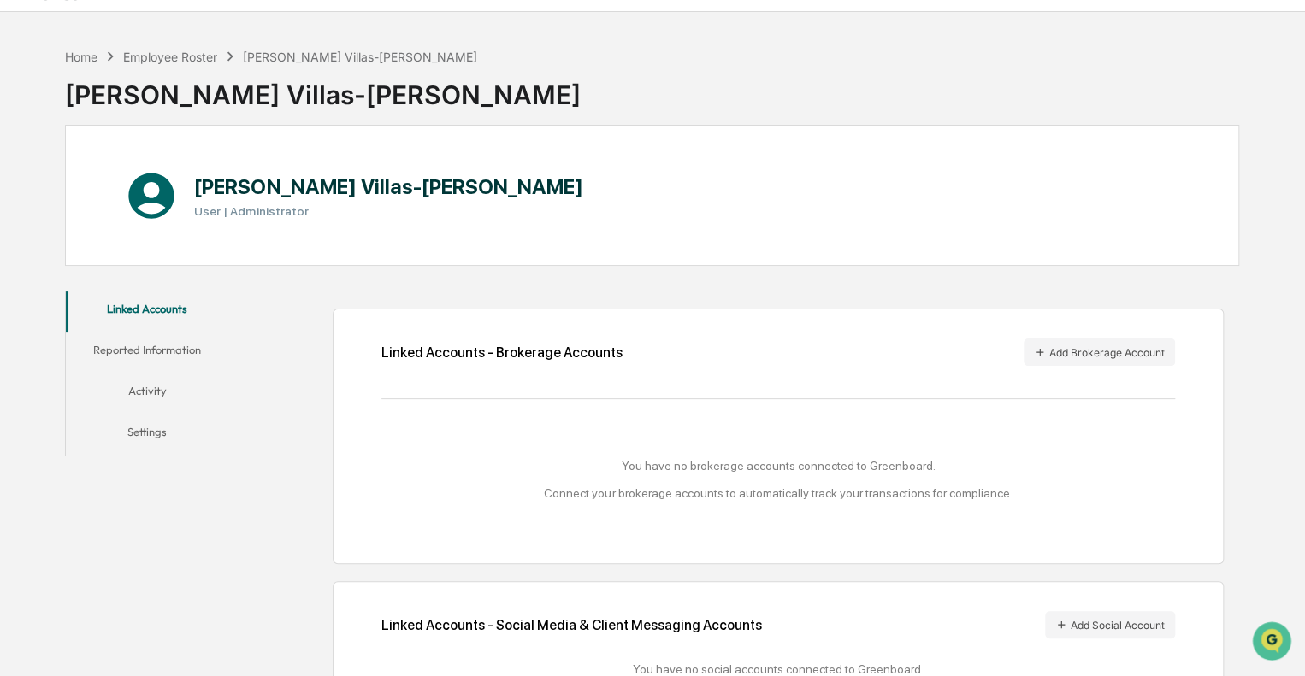
click at [188, 47] on div "Home Employee Roster Christine Villas-Chernak" at bounding box center [271, 56] width 413 height 19
click at [177, 58] on div "Employee Roster" at bounding box center [170, 57] width 94 height 15
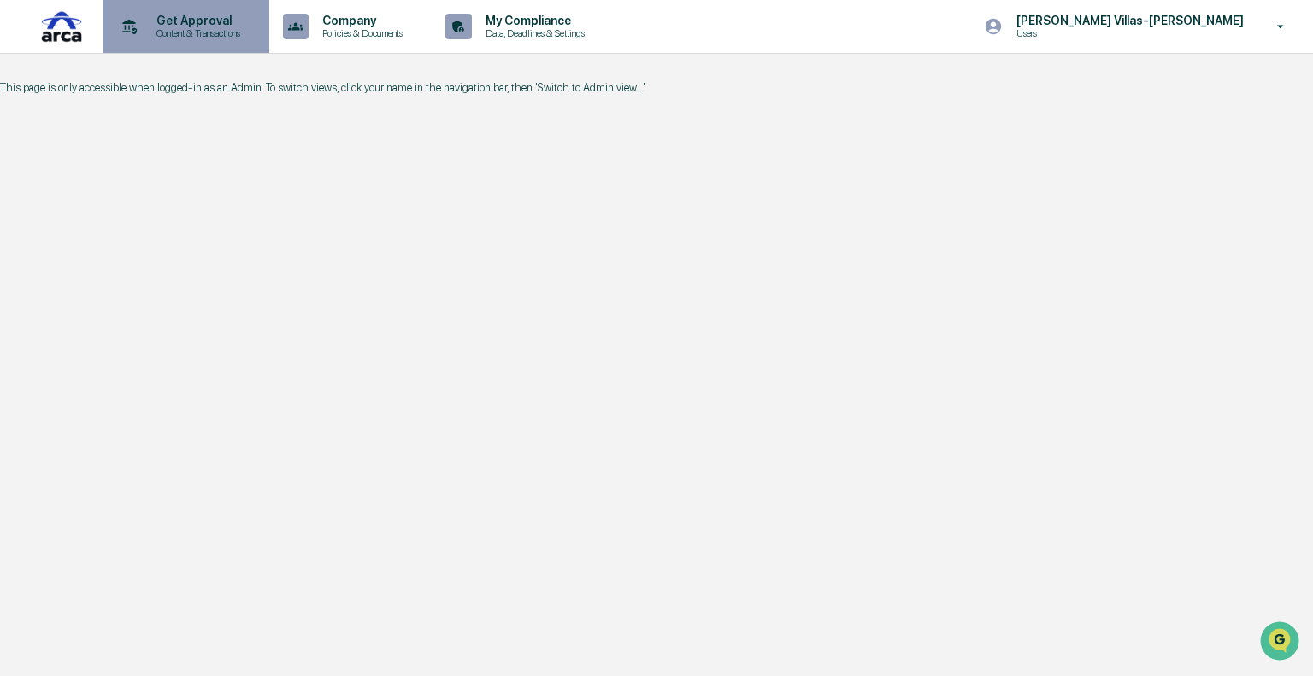
click at [210, 29] on p "Content & Transactions" at bounding box center [196, 33] width 106 height 12
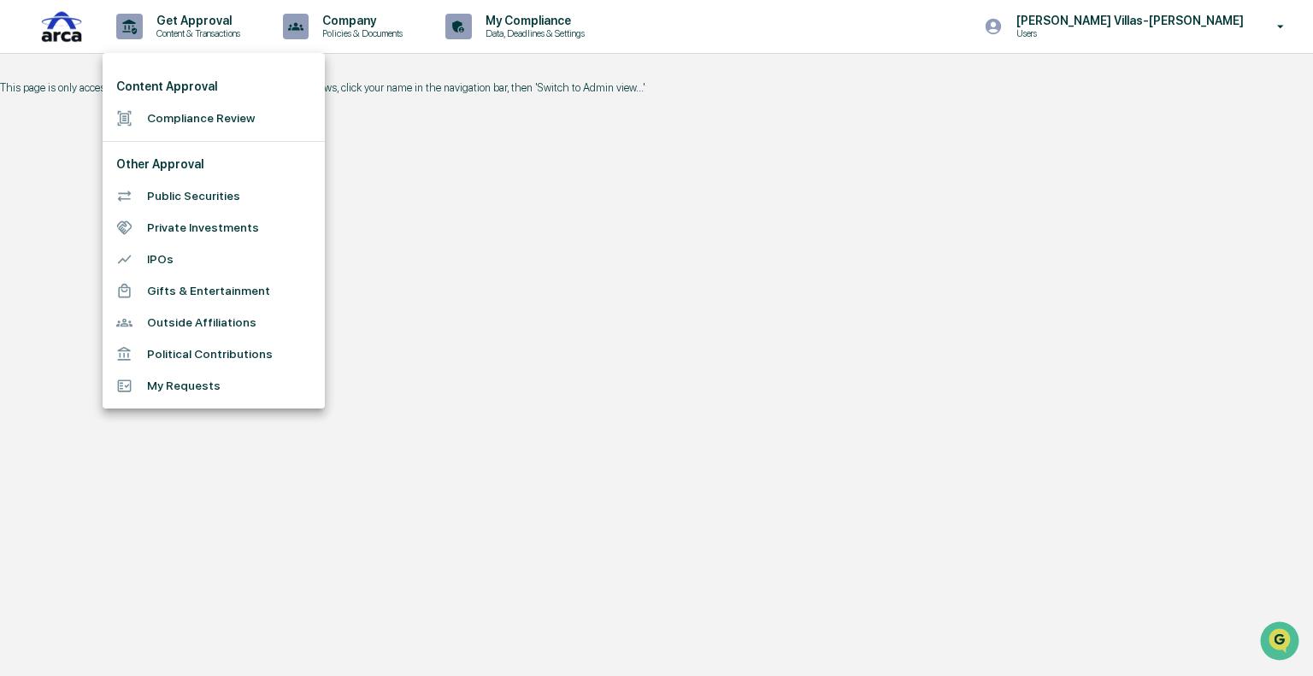
click at [486, 289] on div at bounding box center [656, 338] width 1313 height 676
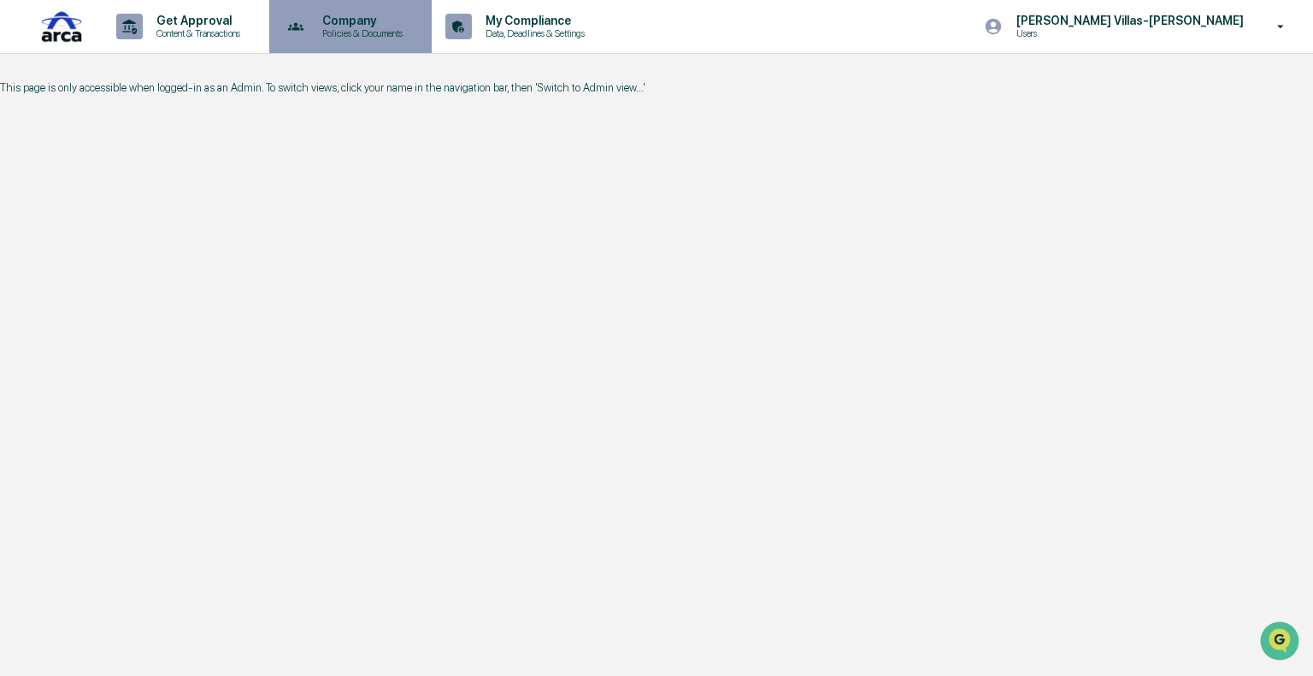
click at [364, 27] on p "Company" at bounding box center [360, 21] width 103 height 14
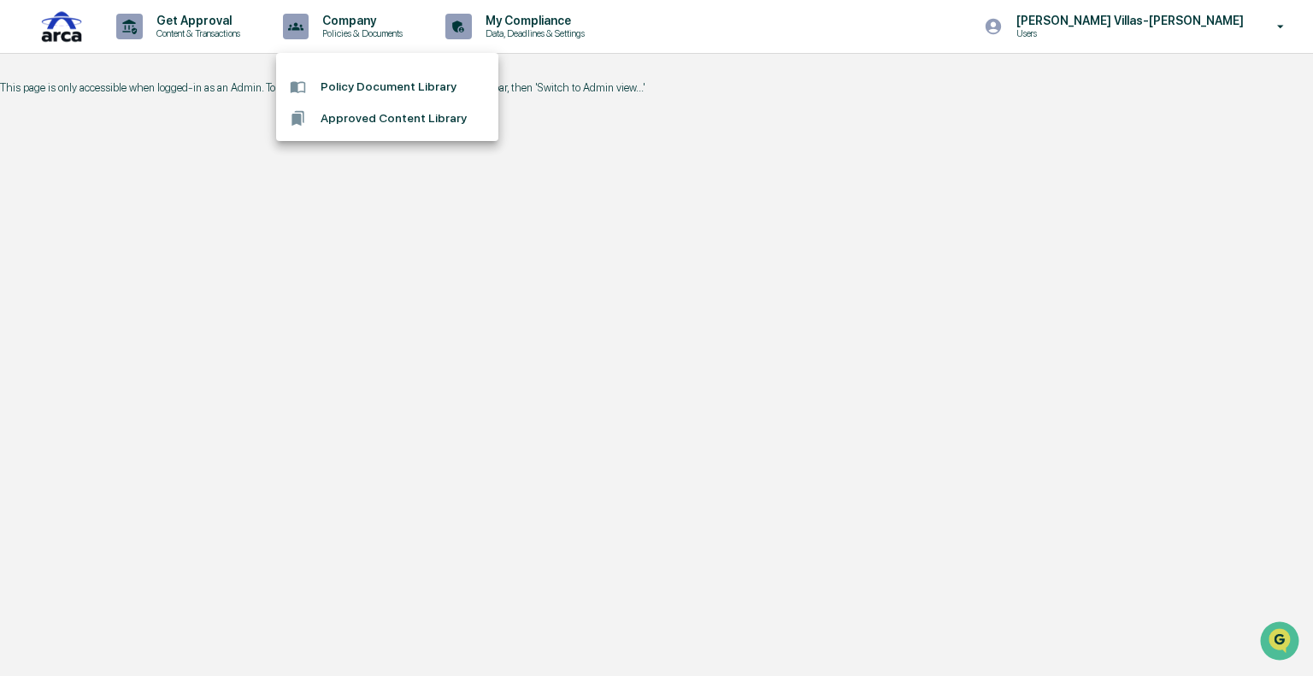
drag, startPoint x: 358, startPoint y: 321, endPoint x: 486, endPoint y: 163, distance: 203.1
click at [359, 321] on div at bounding box center [656, 338] width 1313 height 676
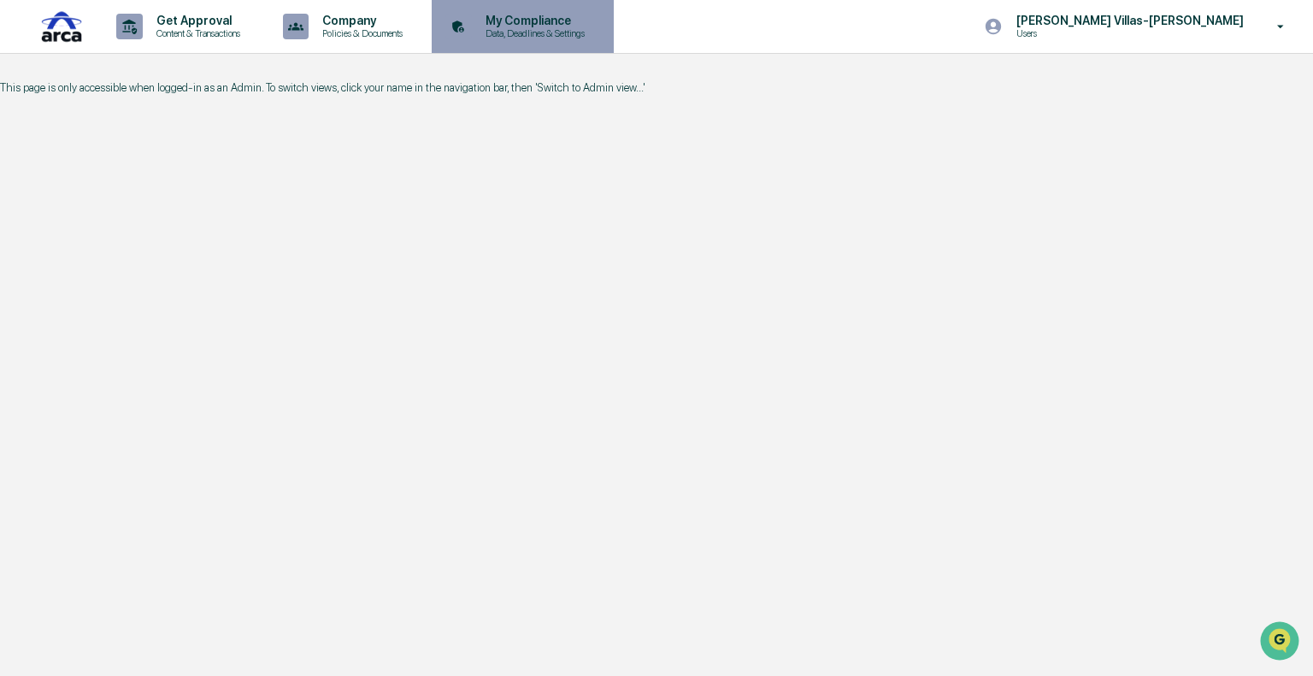
click at [539, 34] on p "Data, Deadlines & Settings" at bounding box center [532, 33] width 121 height 12
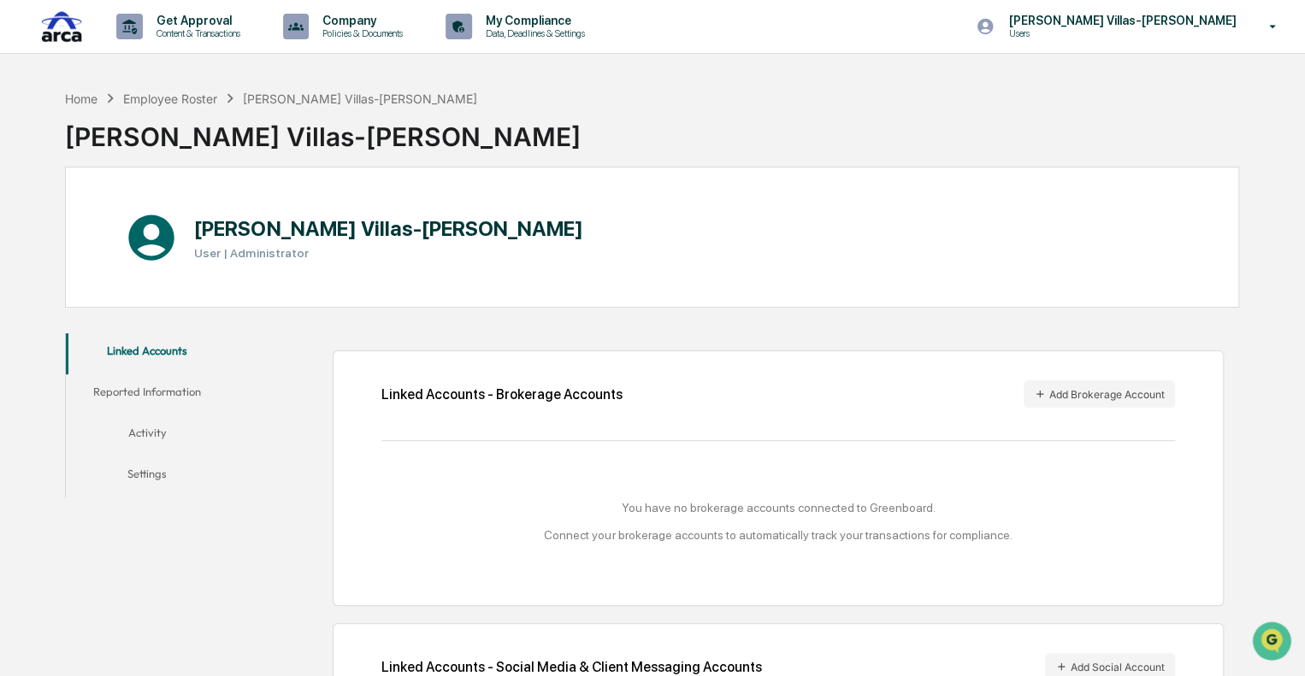
click at [140, 389] on button "Reported Information" at bounding box center [147, 395] width 163 height 41
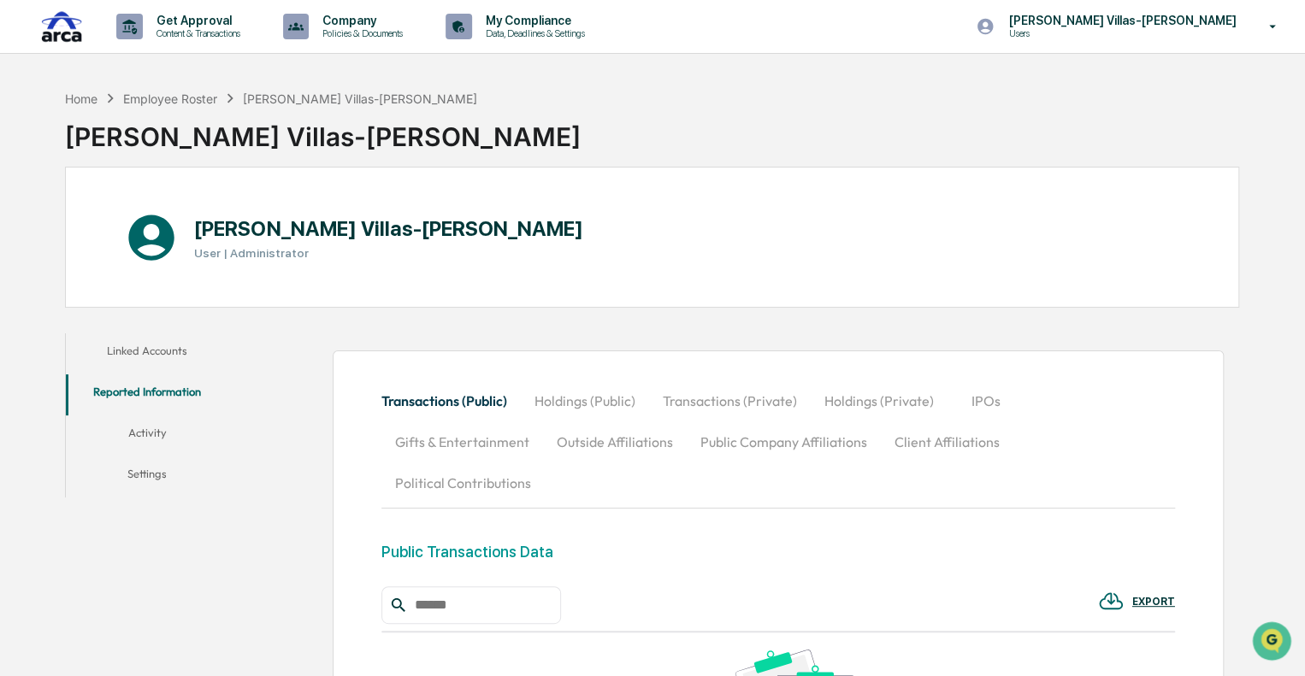
scroll to position [171, 0]
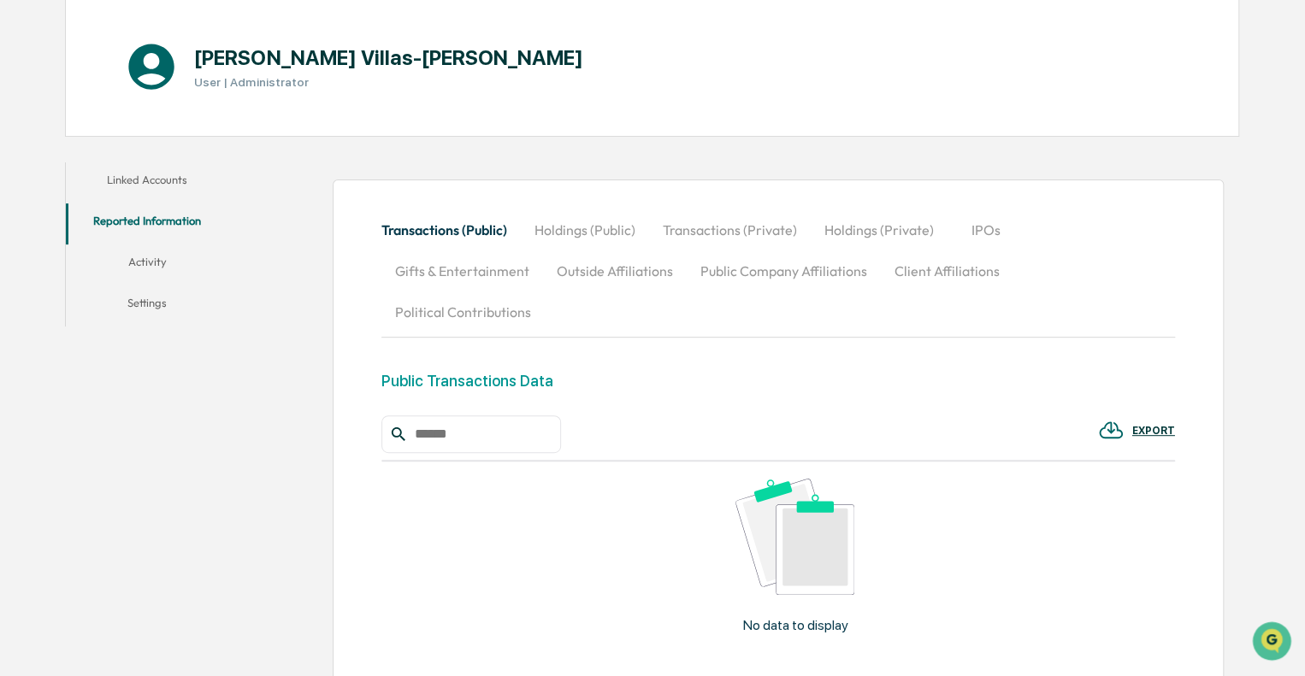
click at [489, 275] on button "Gifts & Entertainment" at bounding box center [462, 271] width 162 height 41
click at [603, 283] on button "Outside Affiliations" at bounding box center [617, 271] width 144 height 41
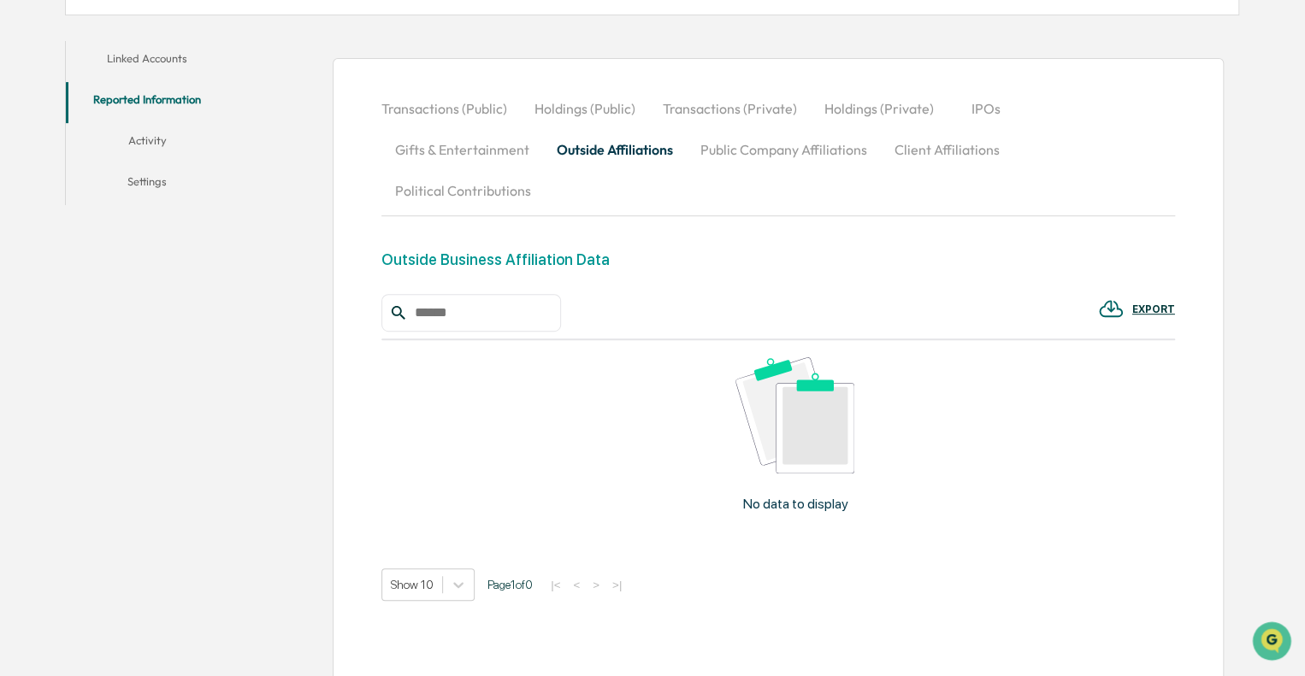
scroll to position [36, 0]
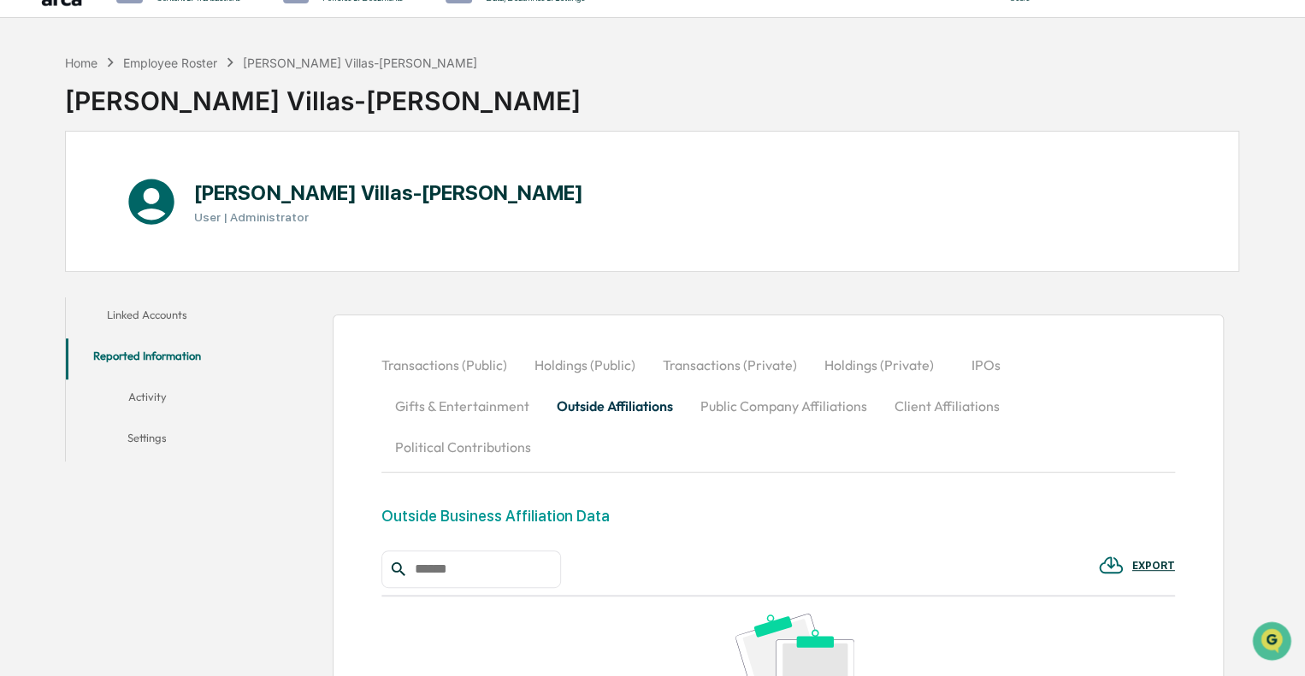
click at [133, 392] on button "Activity" at bounding box center [147, 400] width 163 height 41
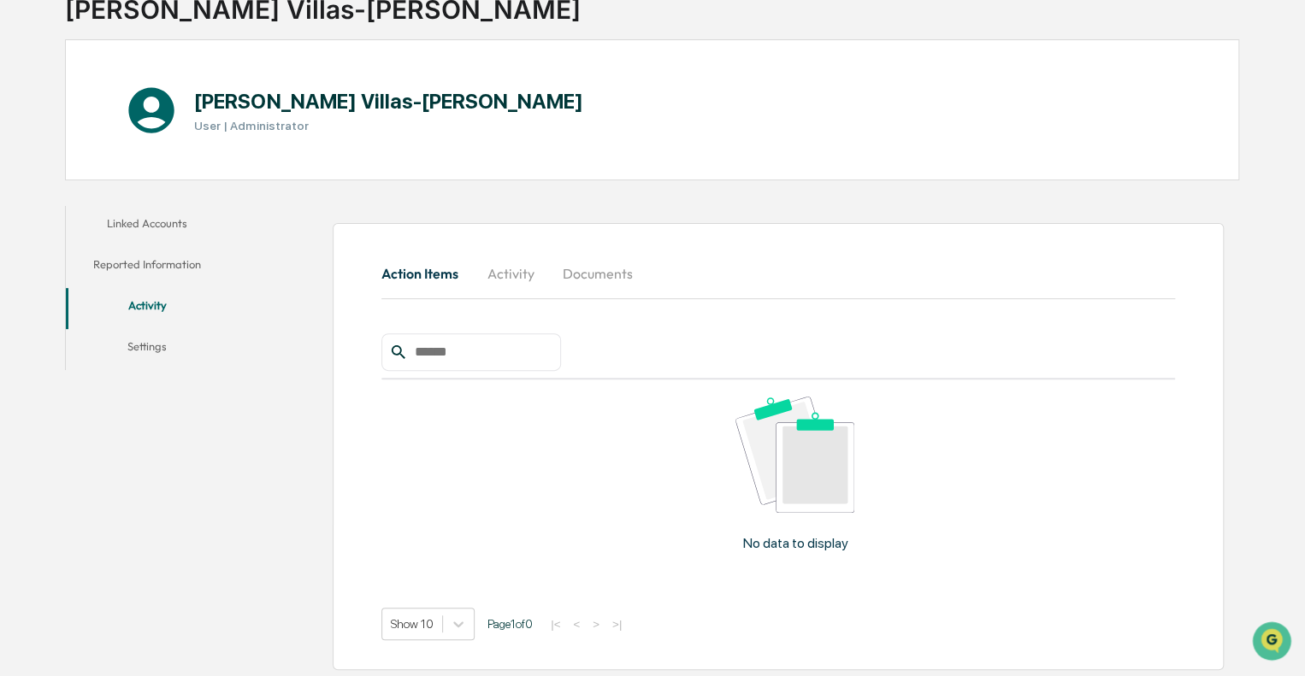
scroll to position [129, 0]
click at [520, 277] on button "Activity" at bounding box center [510, 271] width 77 height 41
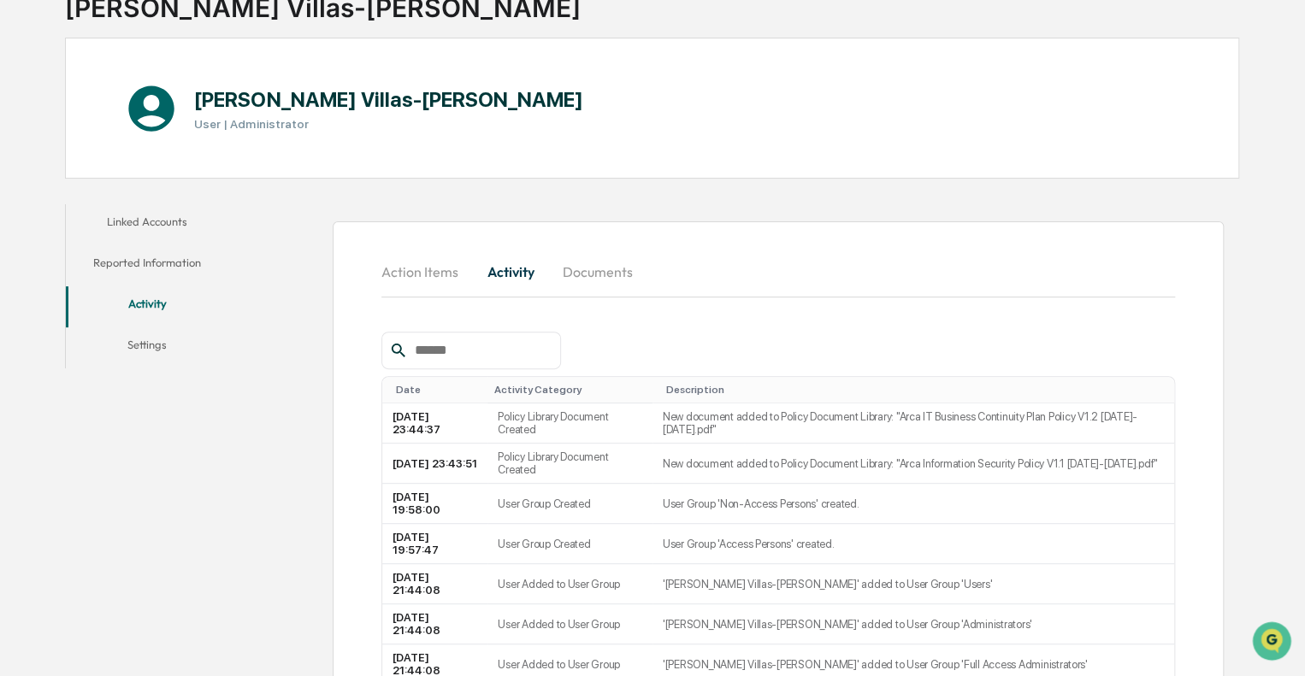
click at [609, 272] on button "Documents" at bounding box center [597, 271] width 97 height 41
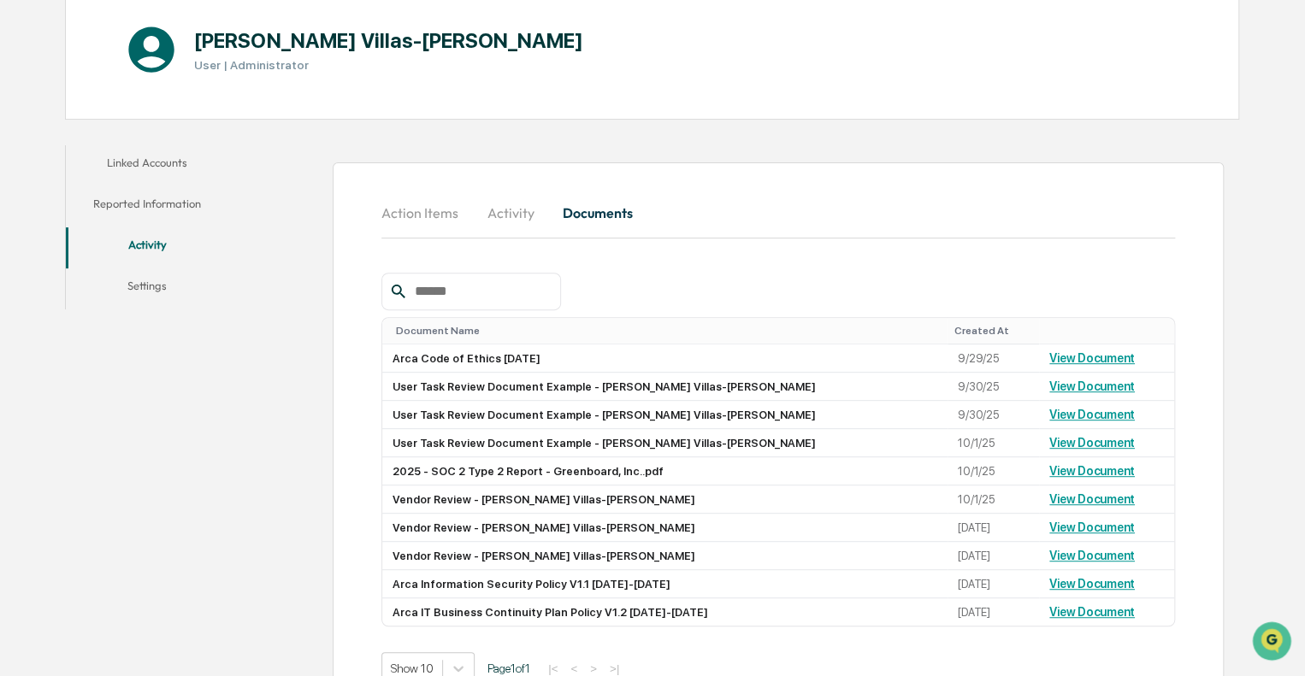
scroll to position [215, 0]
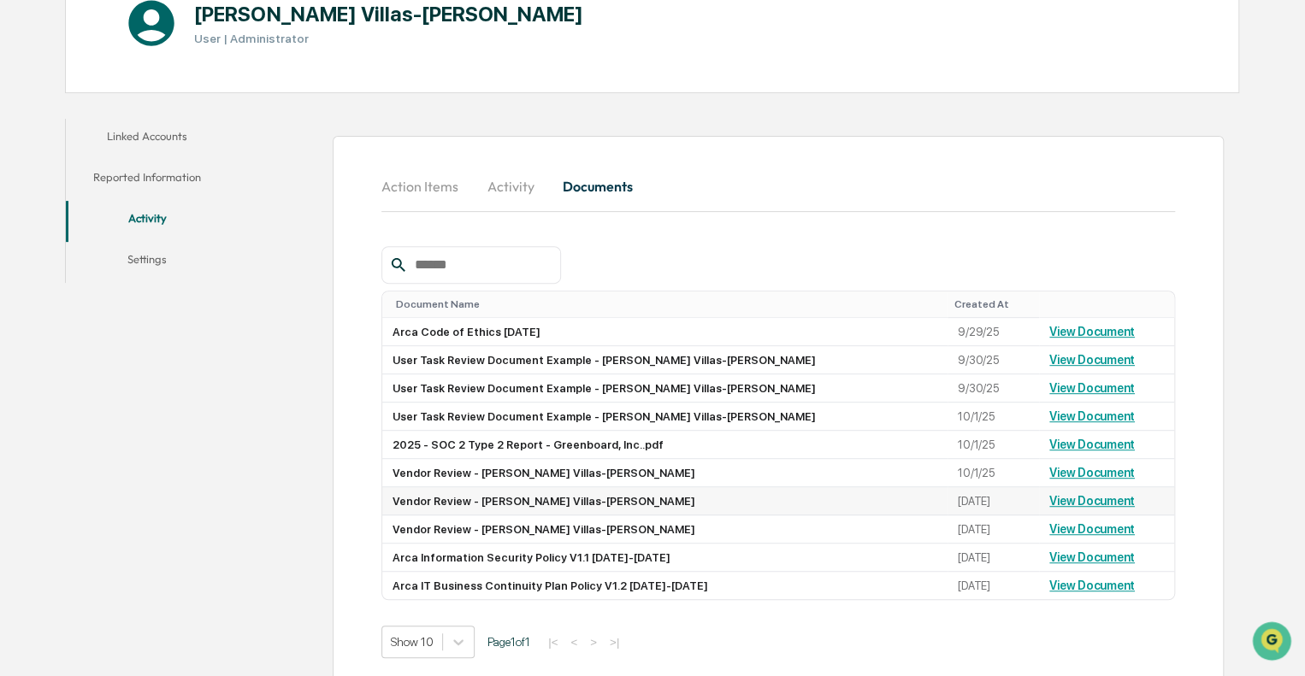
click at [1063, 502] on link "View Document" at bounding box center [1092, 501] width 86 height 14
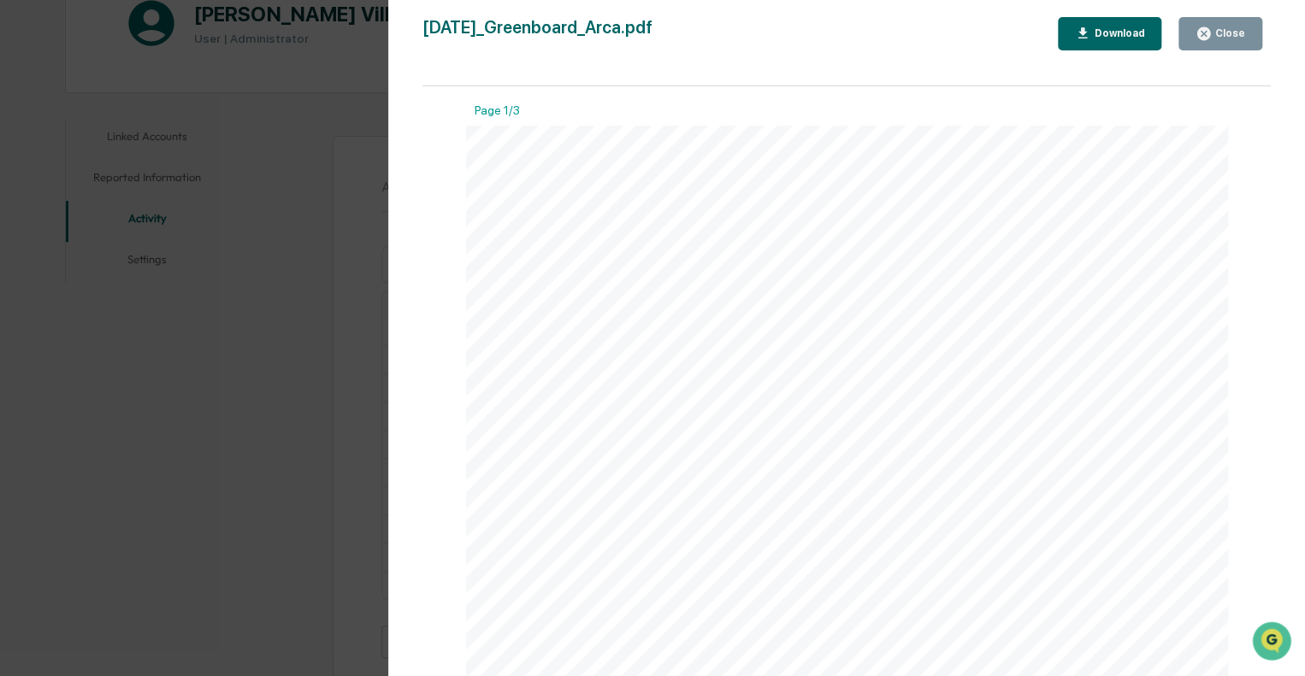
click at [250, 382] on div "Version History 10/06/2025, 01:32 PM Christine Villas-Chernak 2025-10-06_Greenb…" at bounding box center [652, 338] width 1305 height 676
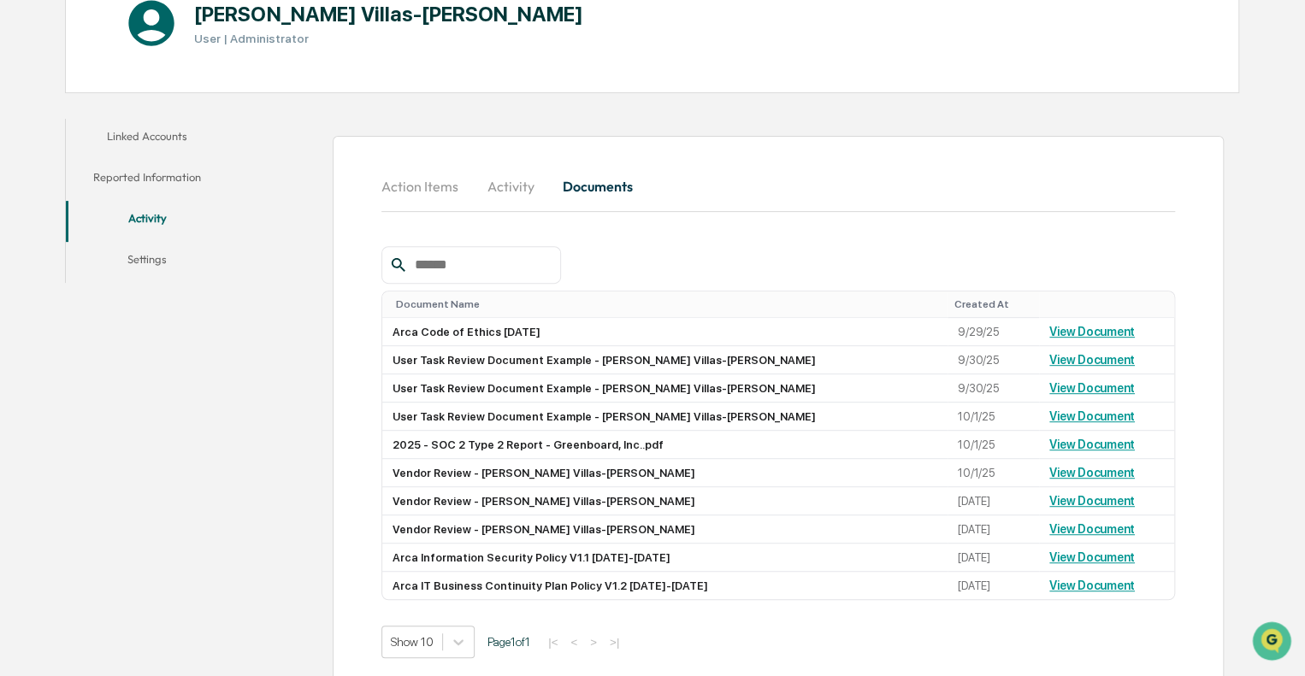
click at [416, 191] on button "Action Items" at bounding box center [426, 186] width 91 height 41
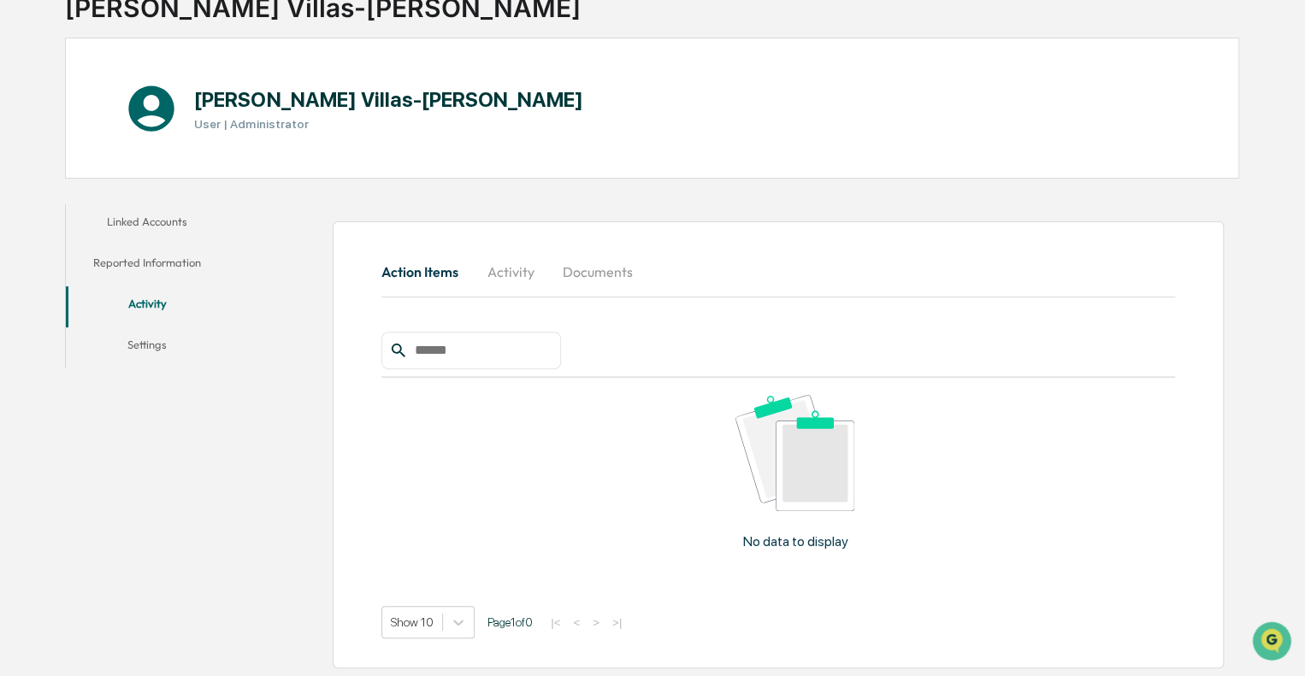
click at [140, 343] on button "Settings" at bounding box center [147, 347] width 163 height 41
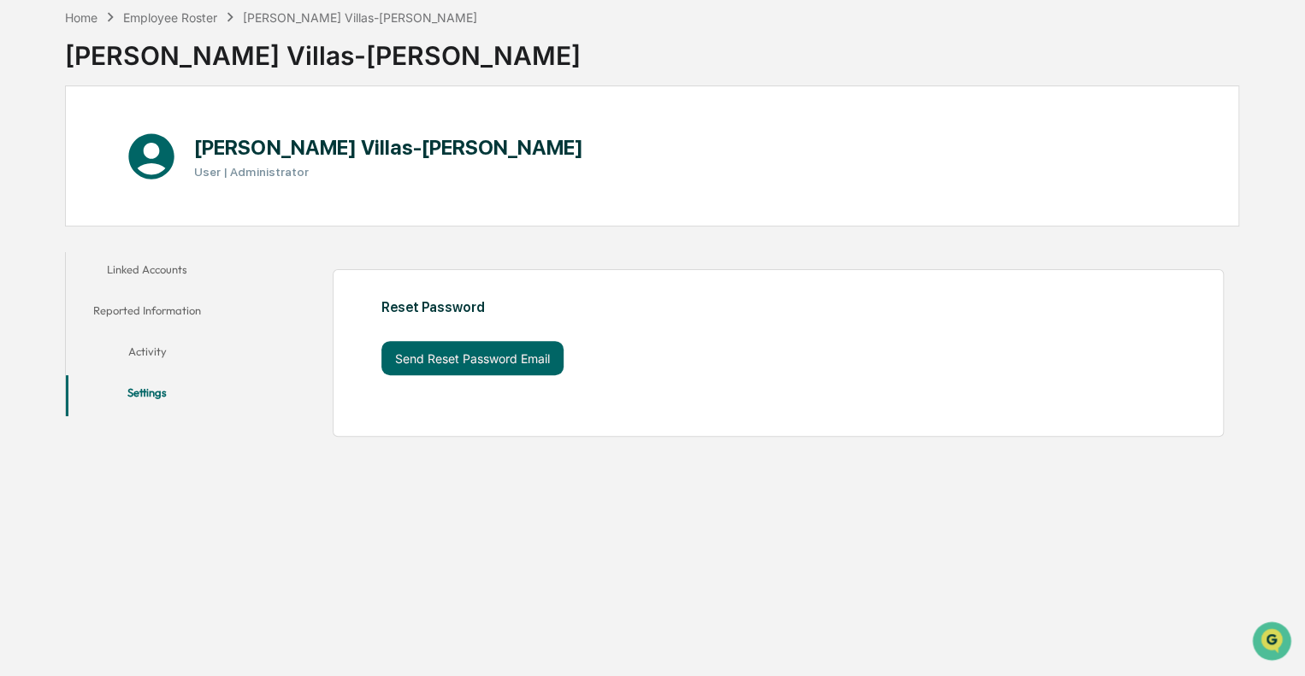
click at [153, 269] on button "Linked Accounts" at bounding box center [147, 272] width 163 height 41
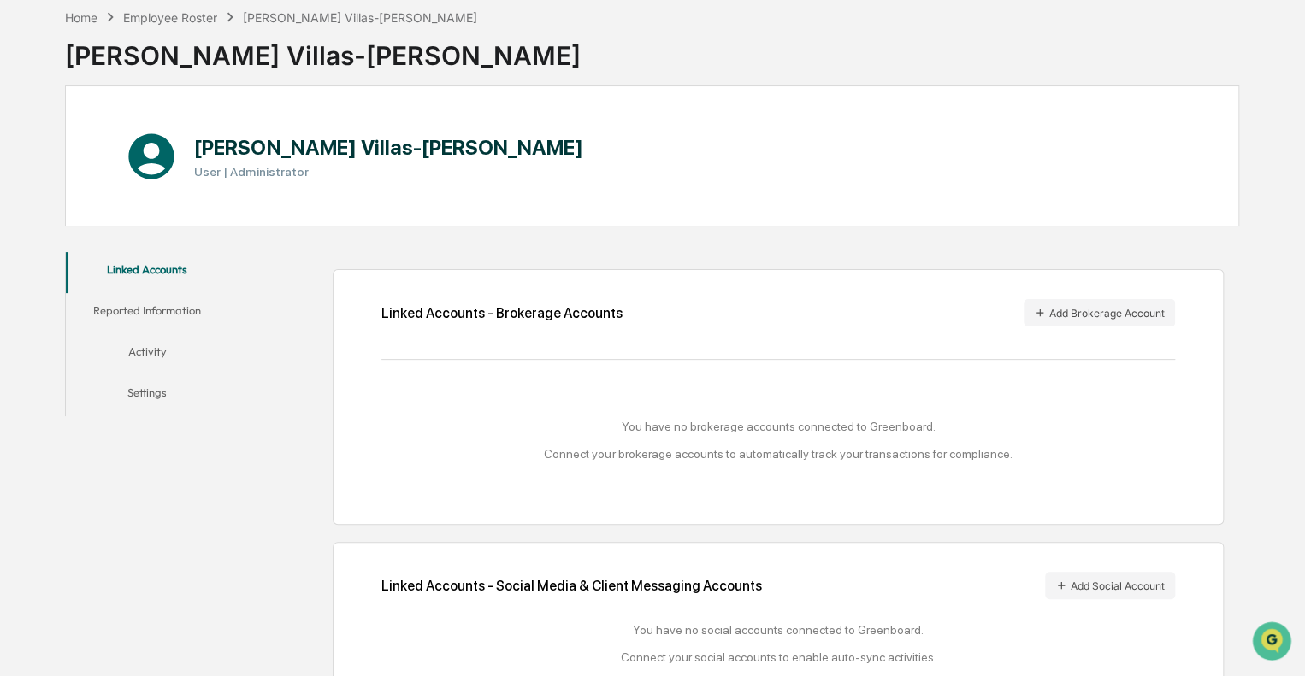
scroll to position [127, 0]
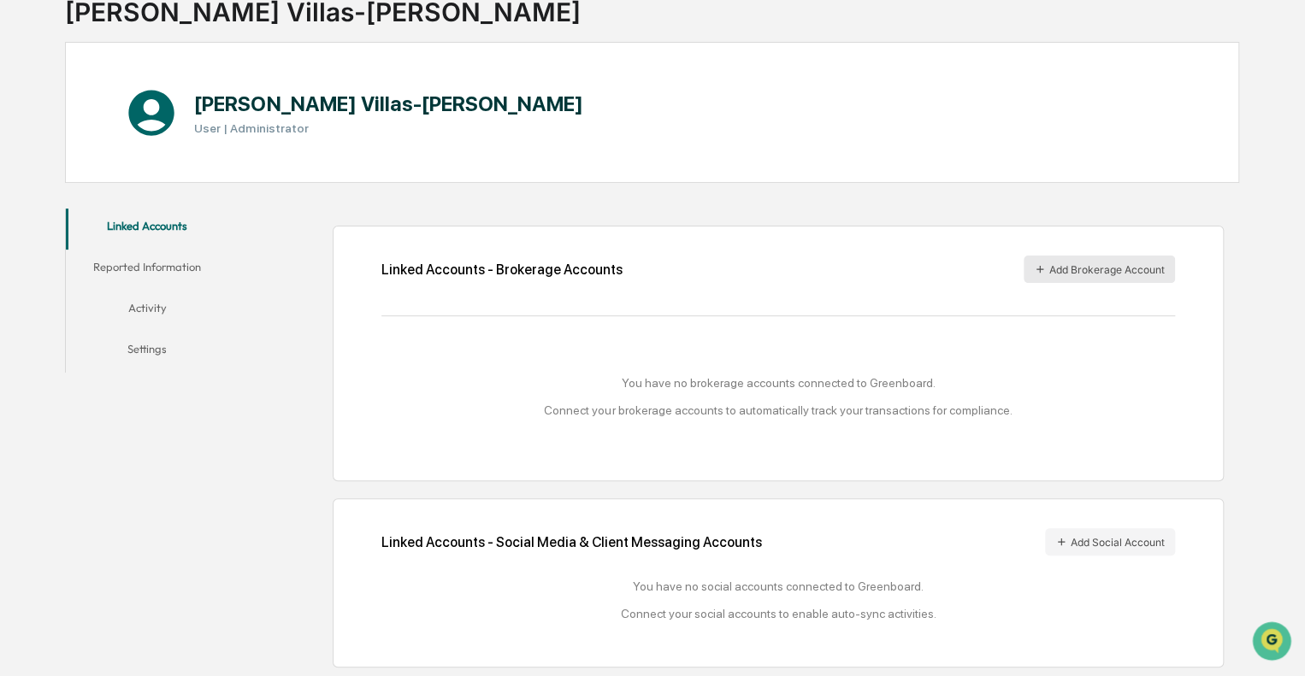
click at [1105, 270] on button "Add Brokerage Account" at bounding box center [1098, 269] width 151 height 27
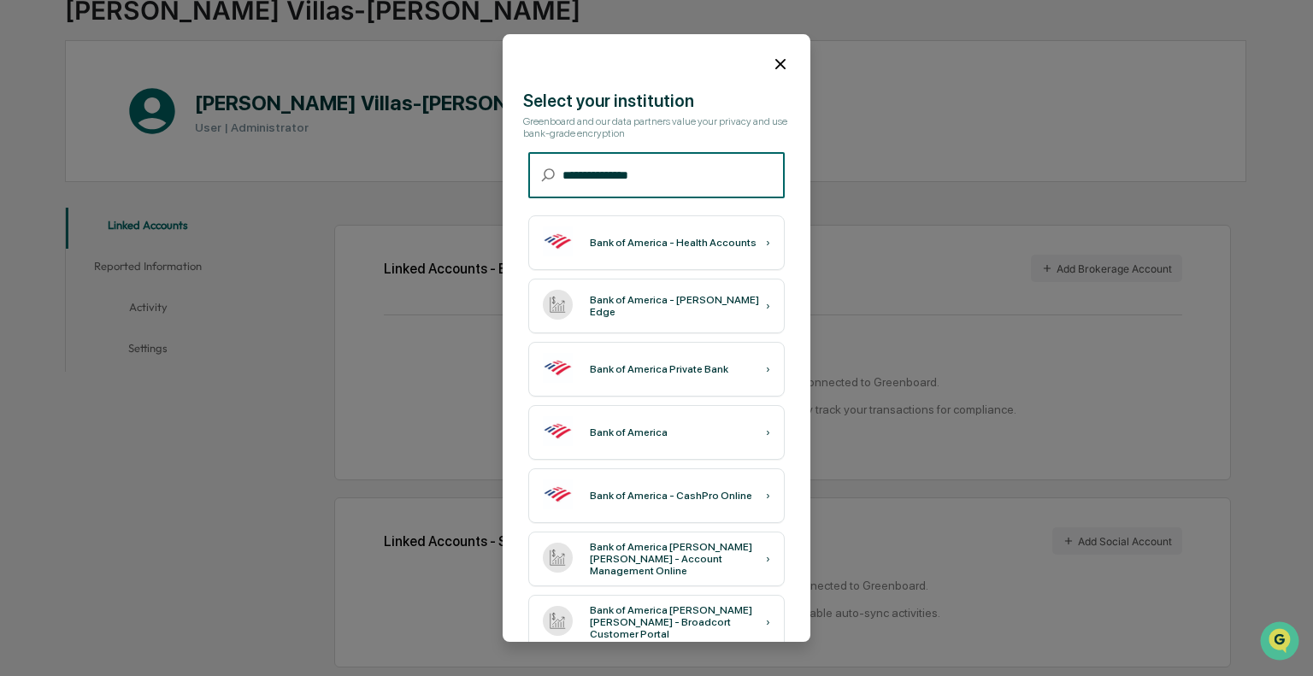
drag, startPoint x: 636, startPoint y: 168, endPoint x: 352, endPoint y: 183, distance: 284.2
click at [354, 183] on body "**********" at bounding box center [656, 274] width 1313 height 803
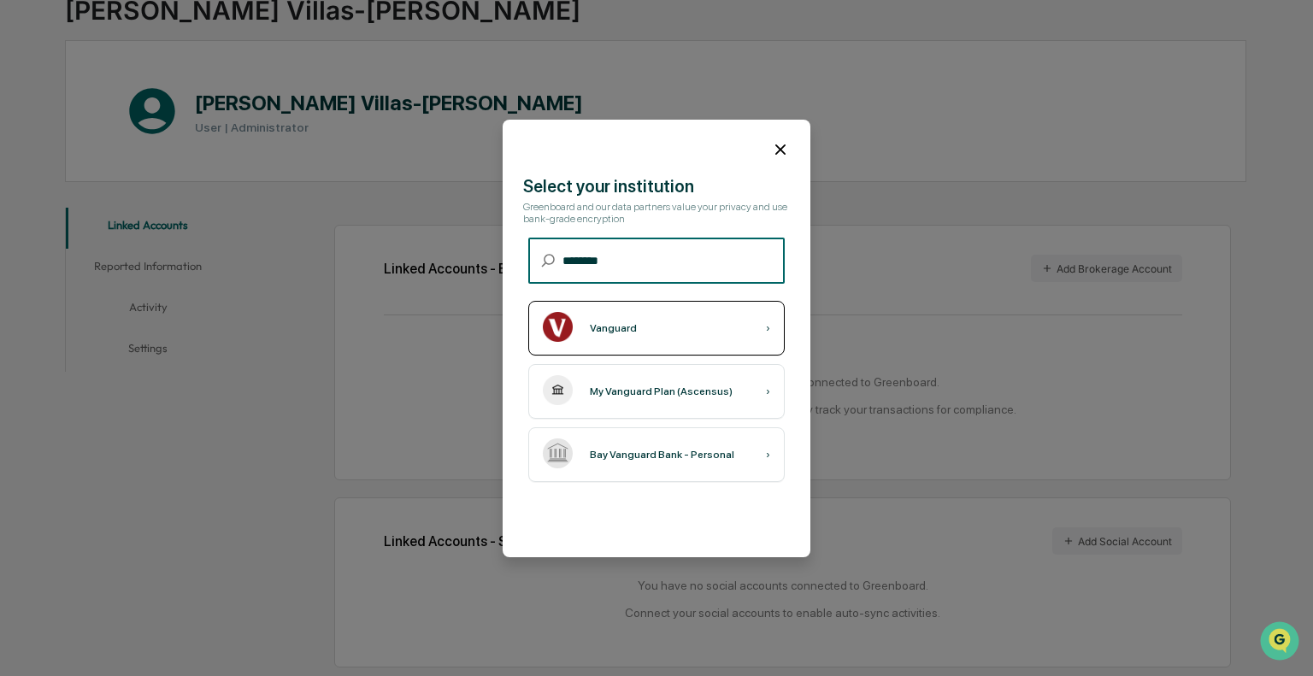
type input "********"
click at [699, 329] on div "Vanguard ›" at bounding box center [656, 328] width 257 height 55
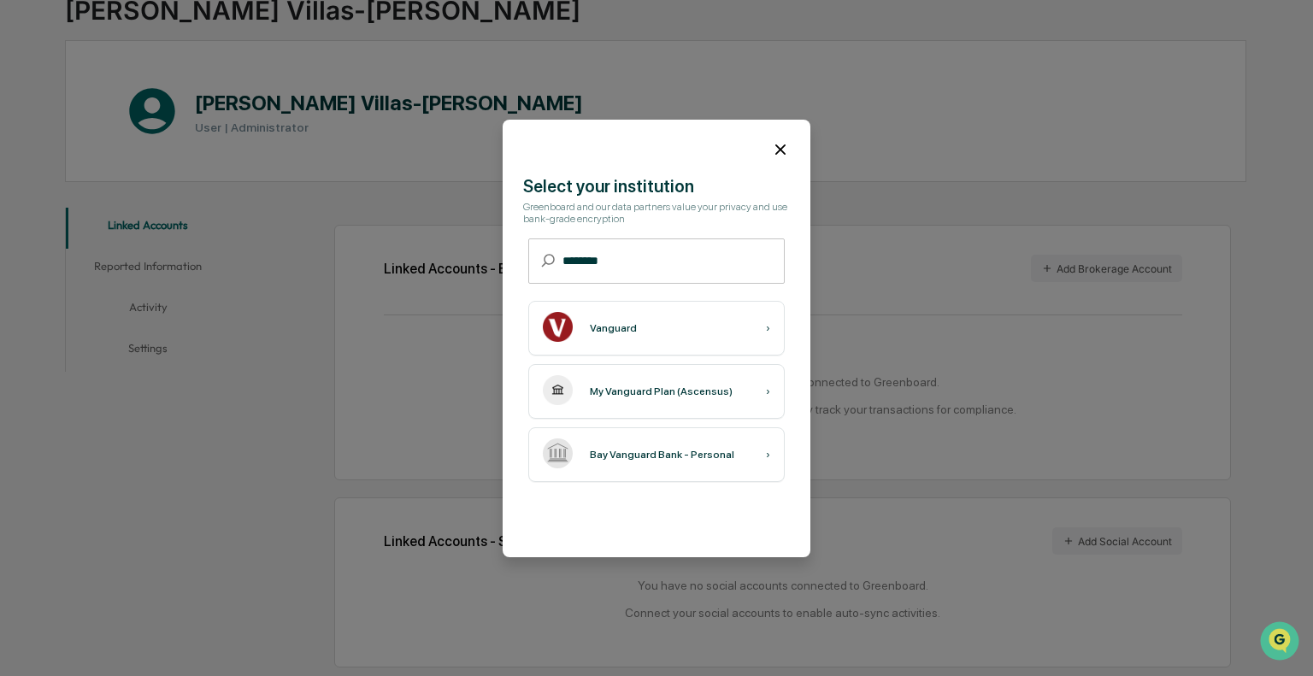
click at [771, 149] on icon at bounding box center [780, 149] width 19 height 19
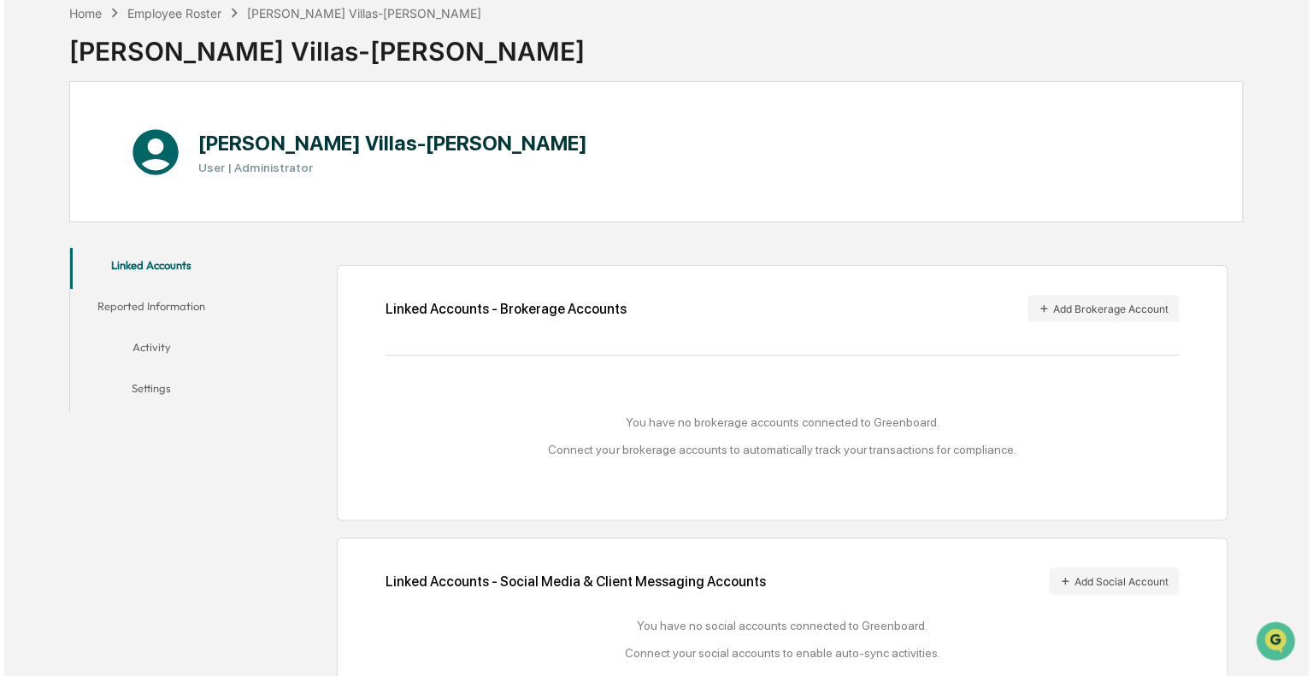
scroll to position [0, 0]
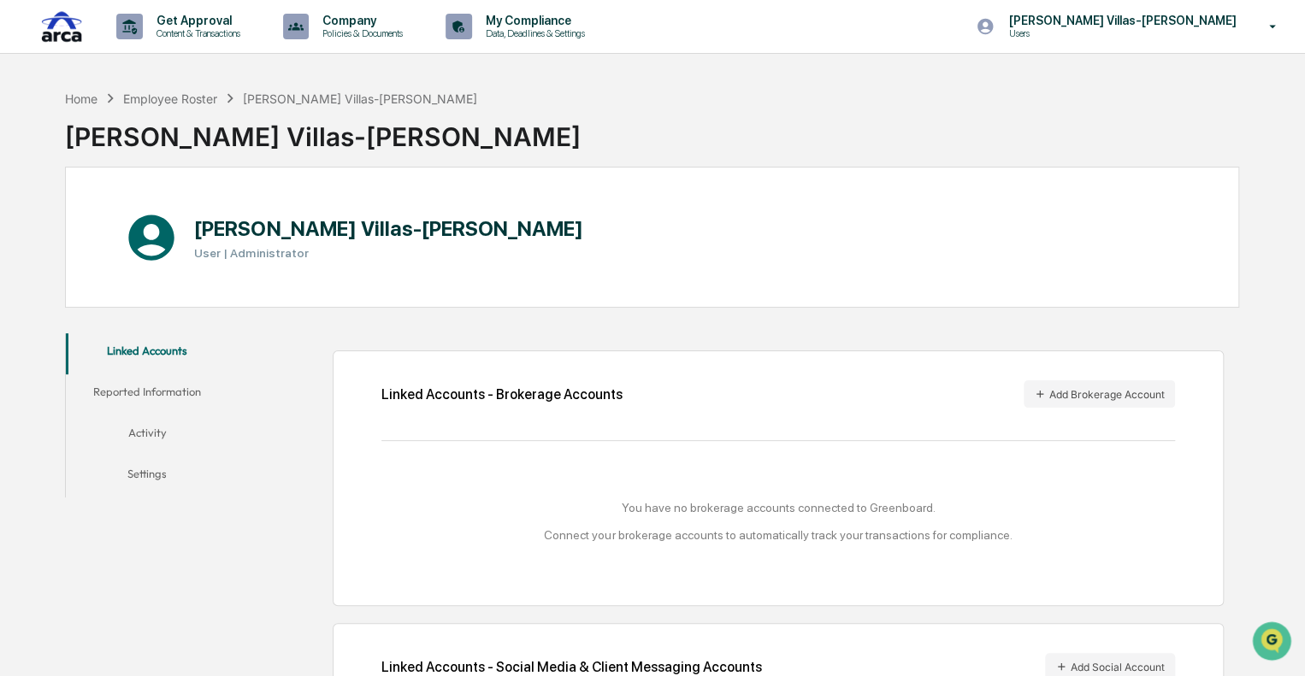
click at [415, 526] on div "You have no brokerage accounts connected to Greenboard. Connect your brokerage …" at bounding box center [777, 521] width 793 height 41
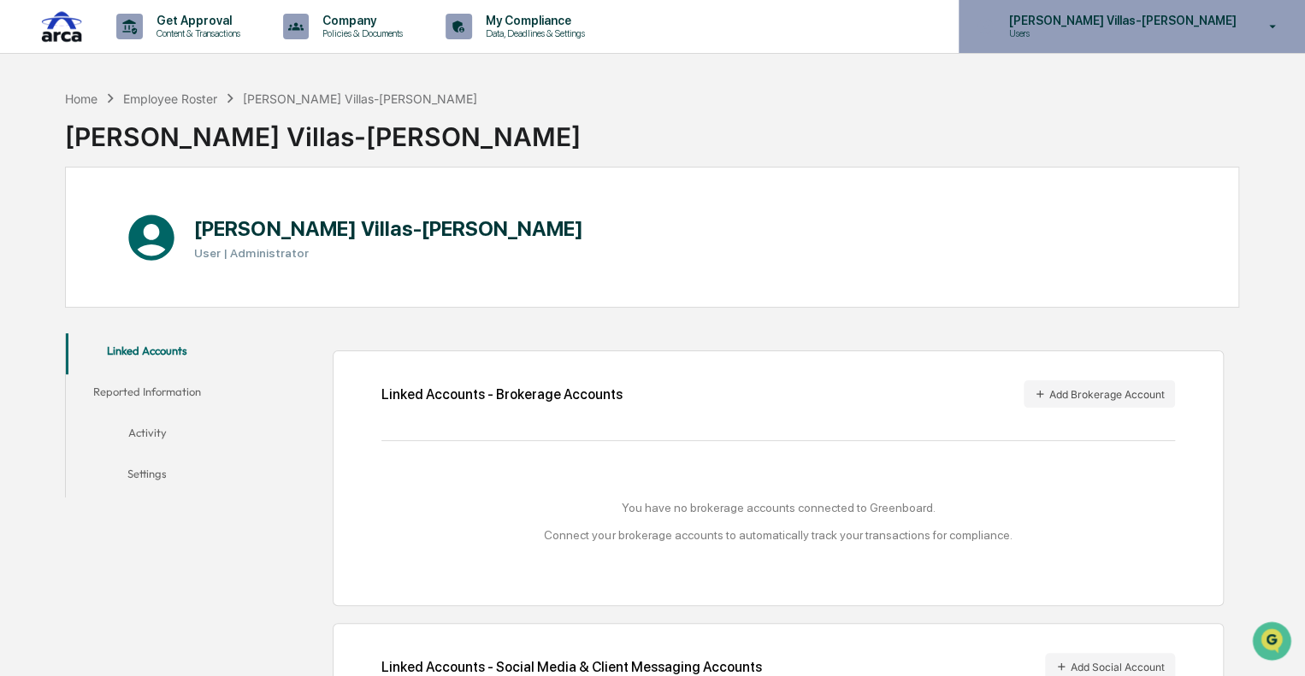
click at [1196, 23] on p "[PERSON_NAME] Villas-[PERSON_NAME]" at bounding box center [1119, 21] width 250 height 14
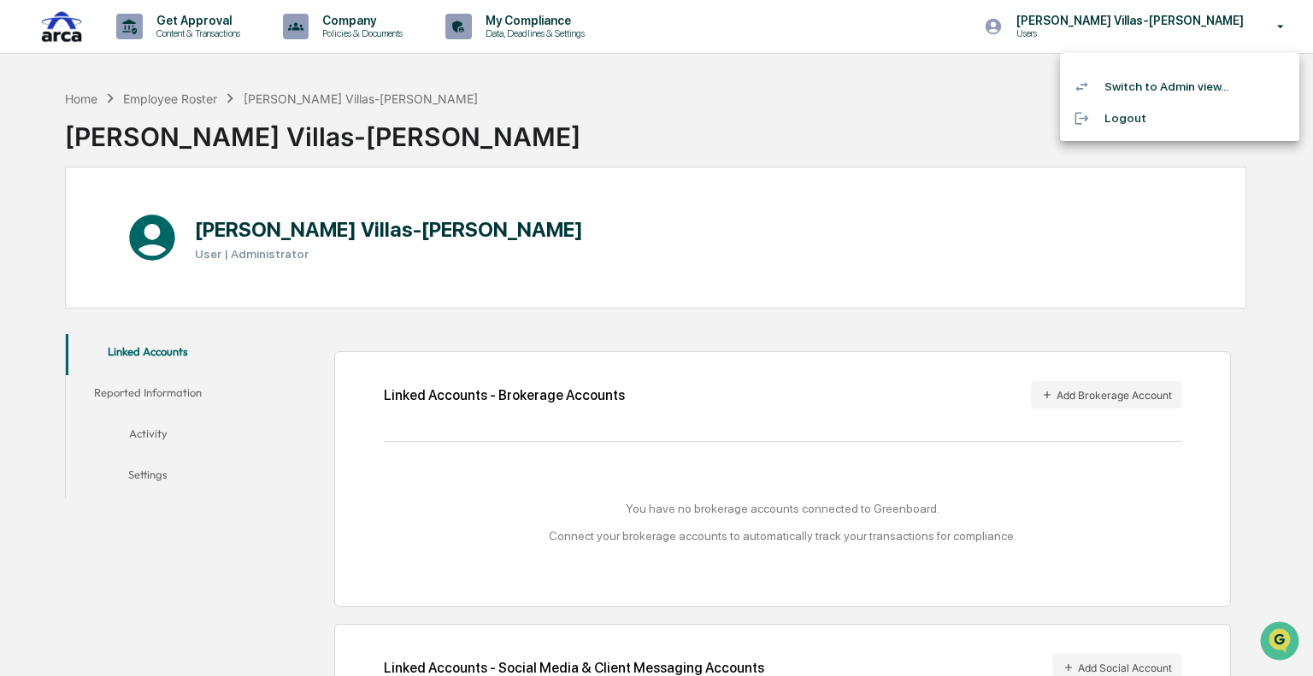
click at [752, 211] on div at bounding box center [656, 338] width 1313 height 676
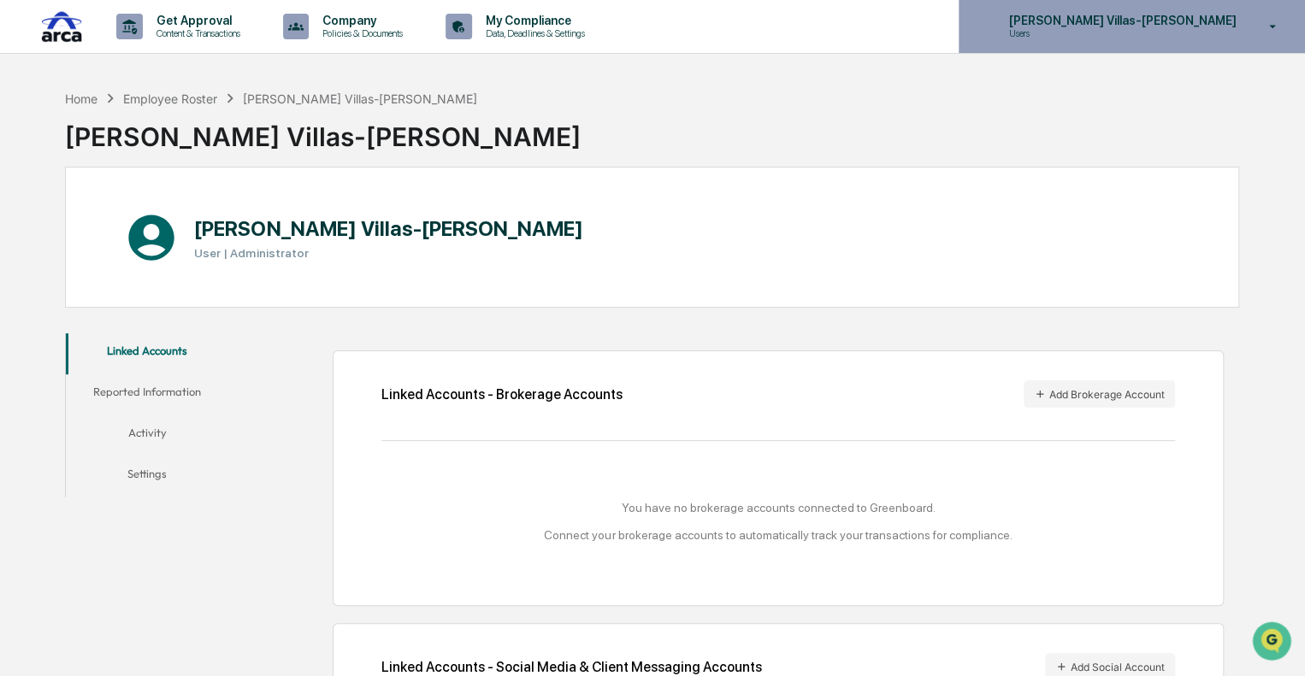
click at [1260, 27] on icon at bounding box center [1273, 27] width 30 height 16
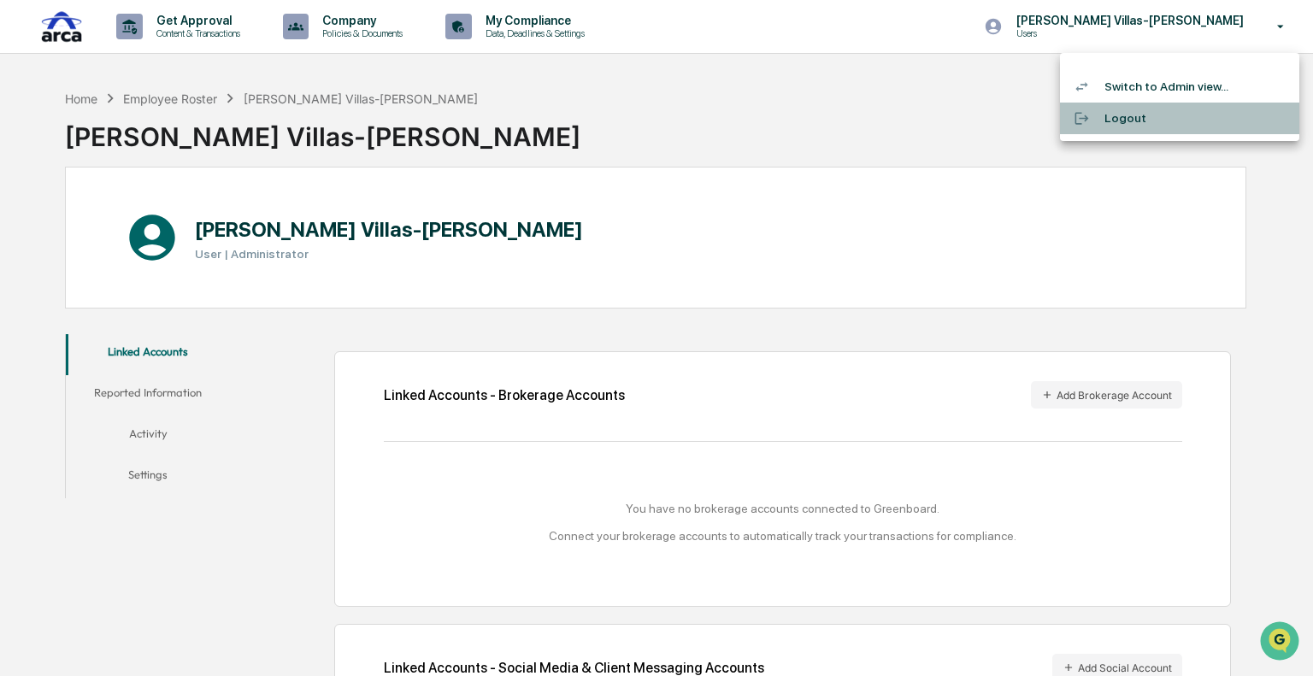
click at [1165, 124] on li "Logout" at bounding box center [1179, 119] width 239 height 32
